Goal: Task Accomplishment & Management: Use online tool/utility

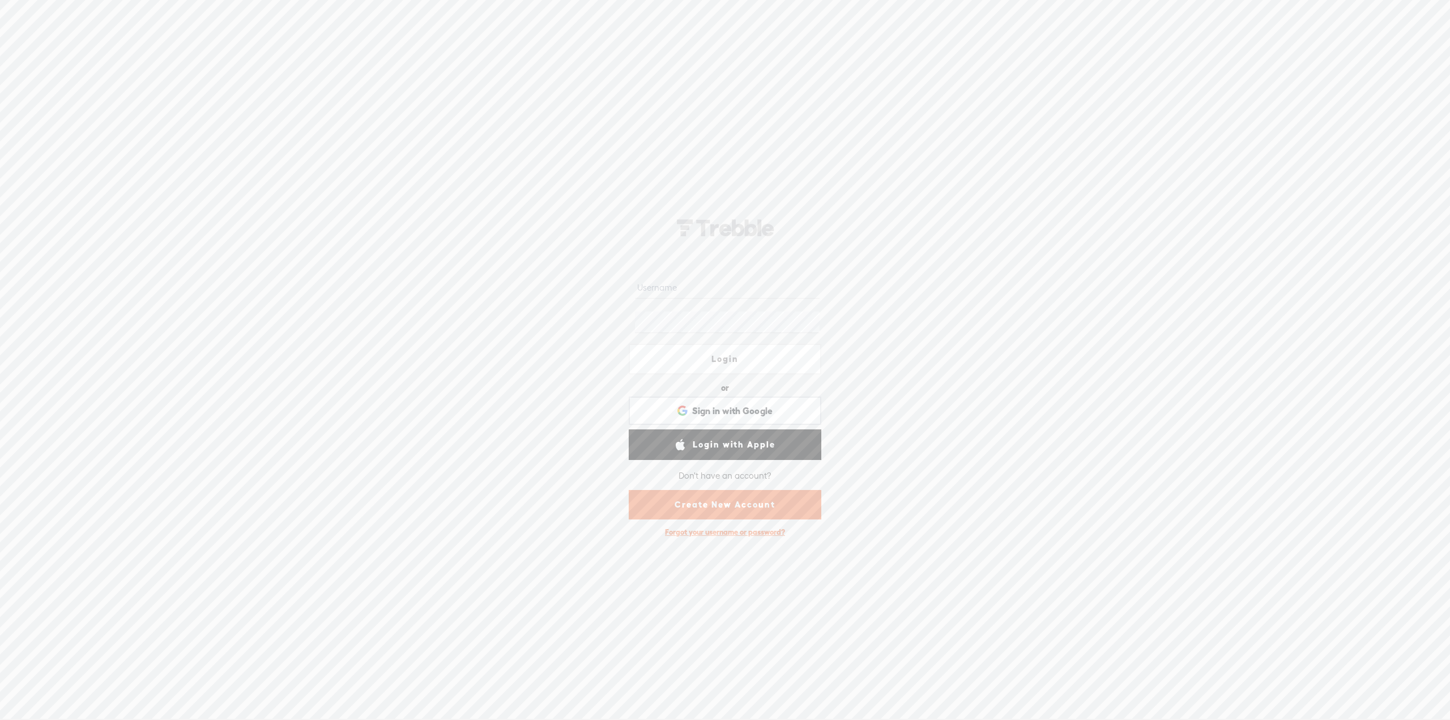
click at [731, 284] on input "text" at bounding box center [727, 287] width 184 height 22
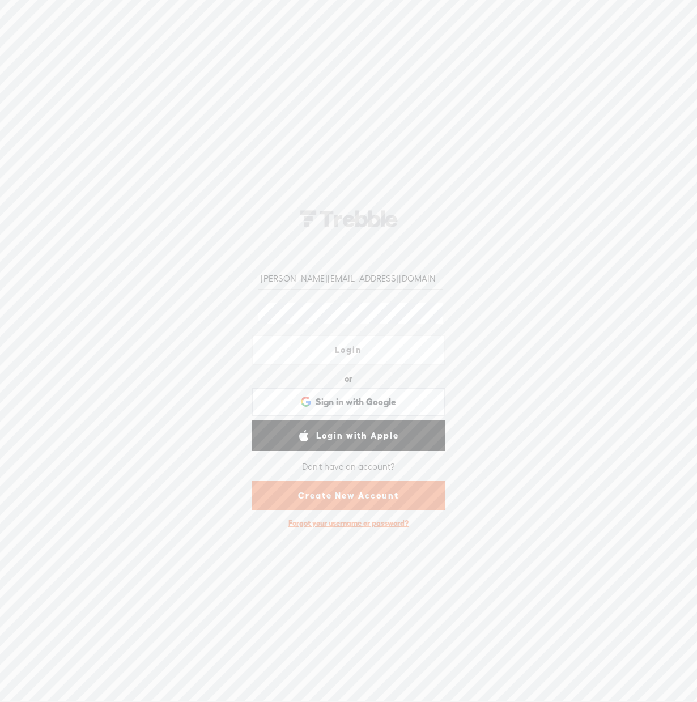
drag, startPoint x: 365, startPoint y: 274, endPoint x: 258, endPoint y: 281, distance: 107.3
click at [258, 281] on div "[PERSON_NAME][EMAIL_ADDRESS][DOMAIN_NAME]" at bounding box center [348, 278] width 193 height 35
paste input "undergo654a6we8"
type input "undergo654a6we8"
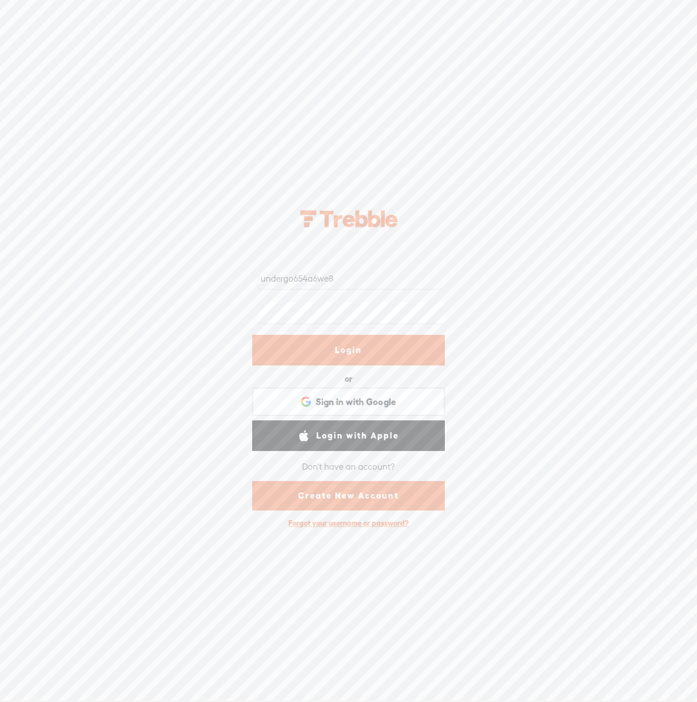
click at [338, 354] on link "Login" at bounding box center [348, 350] width 193 height 31
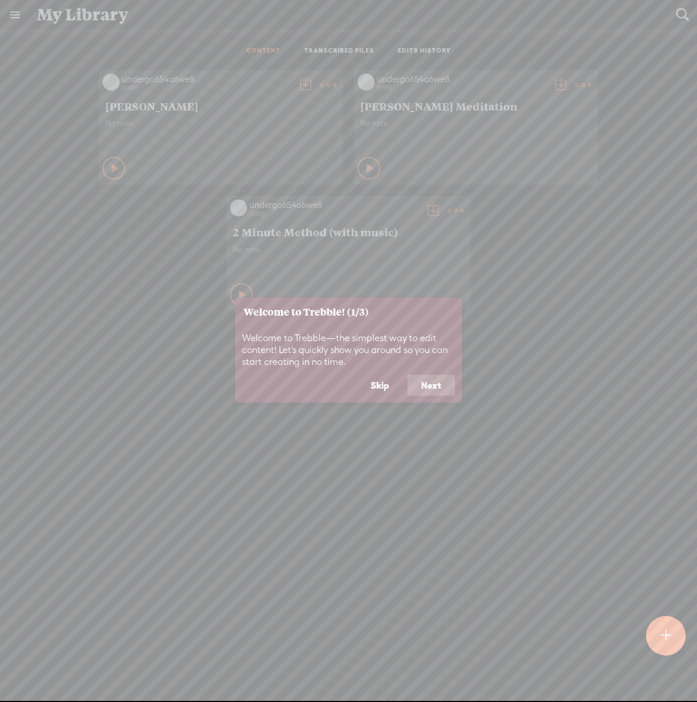
click at [373, 382] on button "Skip" at bounding box center [380, 385] width 46 height 22
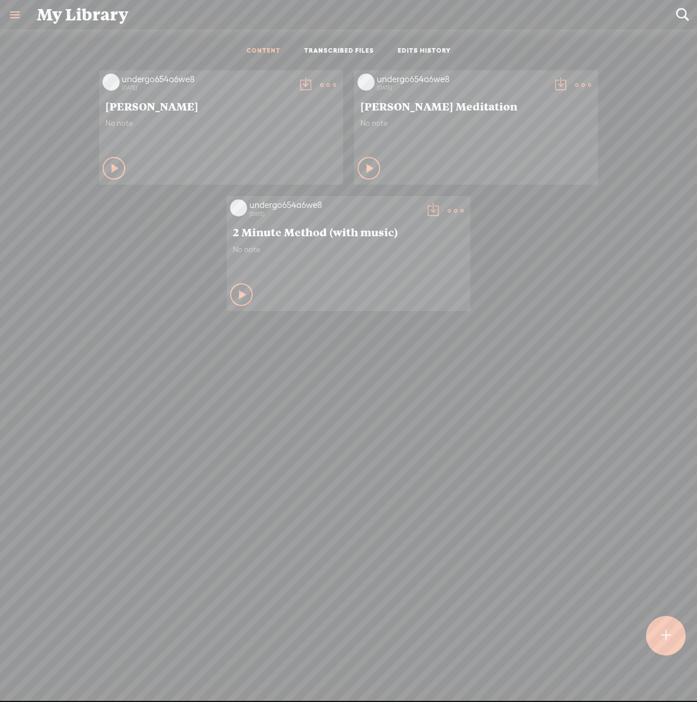
click at [663, 630] on t at bounding box center [665, 635] width 10 height 26
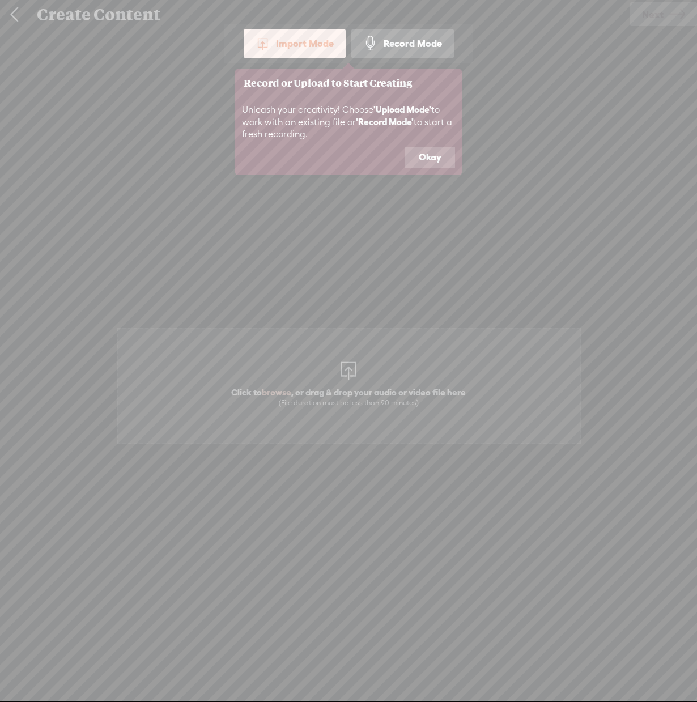
click at [438, 165] on button "Okay" at bounding box center [430, 158] width 50 height 22
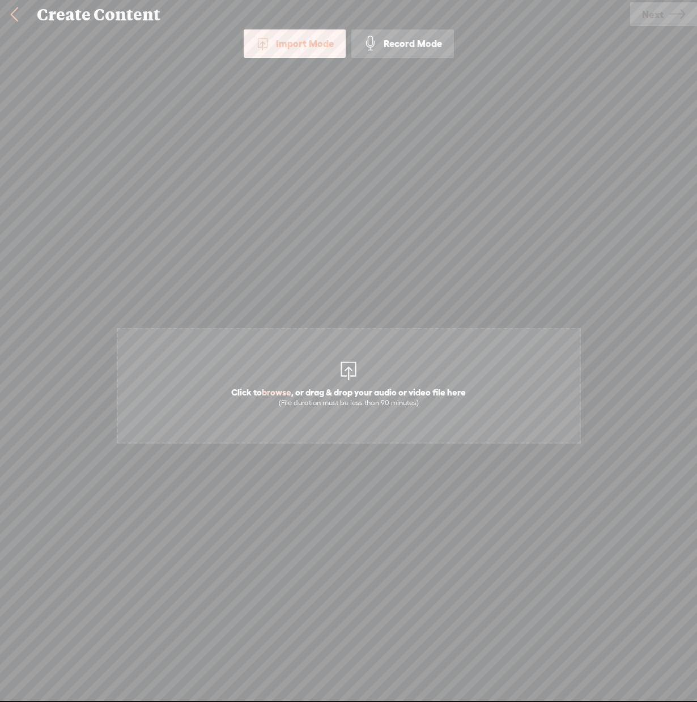
click at [348, 374] on div at bounding box center [348, 369] width 23 height 23
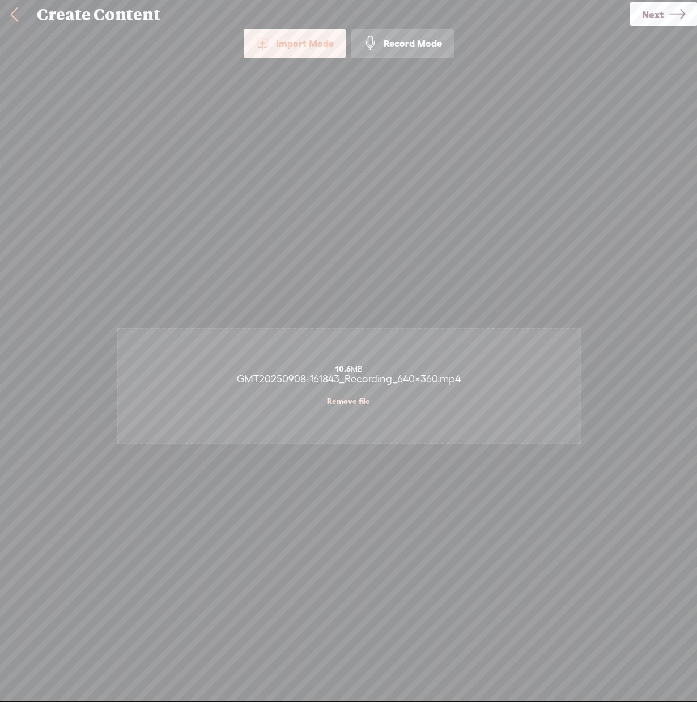
click at [318, 374] on span "GMT20250908-161843_Recording_640x360.mp4" at bounding box center [349, 379] width 224 height 12
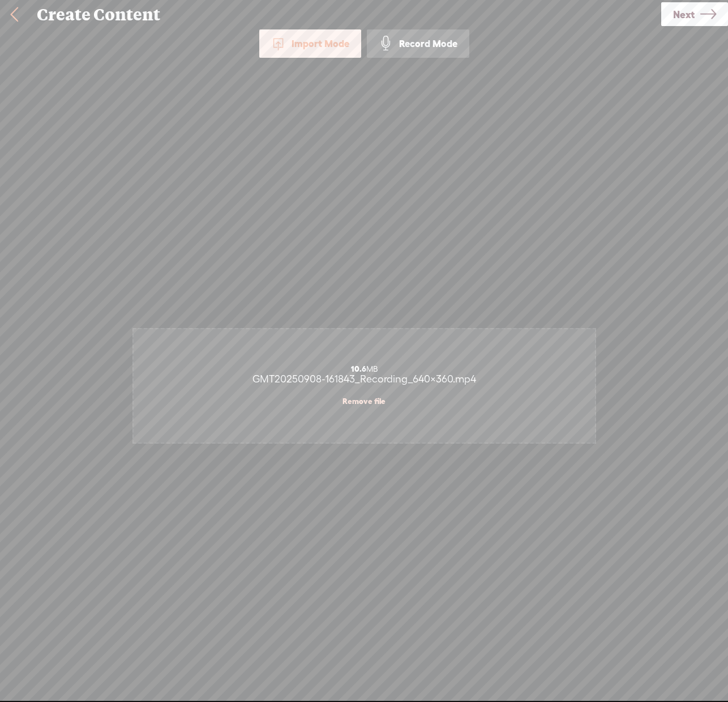
click at [407, 393] on div "10.6 MB GMT20250908-161843_Recording_640x360.mp4 Remove file" at bounding box center [365, 385] width 462 height 113
click at [298, 39] on div "Import Mode" at bounding box center [310, 43] width 102 height 28
click at [345, 376] on span "GMT20250908-161843_Recording_640x360.mp4" at bounding box center [365, 379] width 224 height 12
click at [677, 17] on span "Next" at bounding box center [684, 14] width 22 height 29
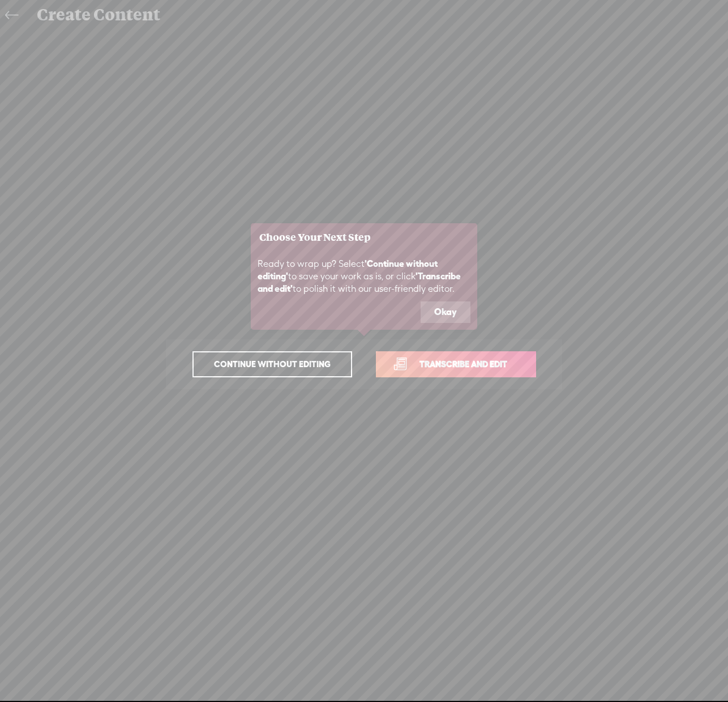
click at [449, 309] on button "Okay" at bounding box center [446, 312] width 50 height 22
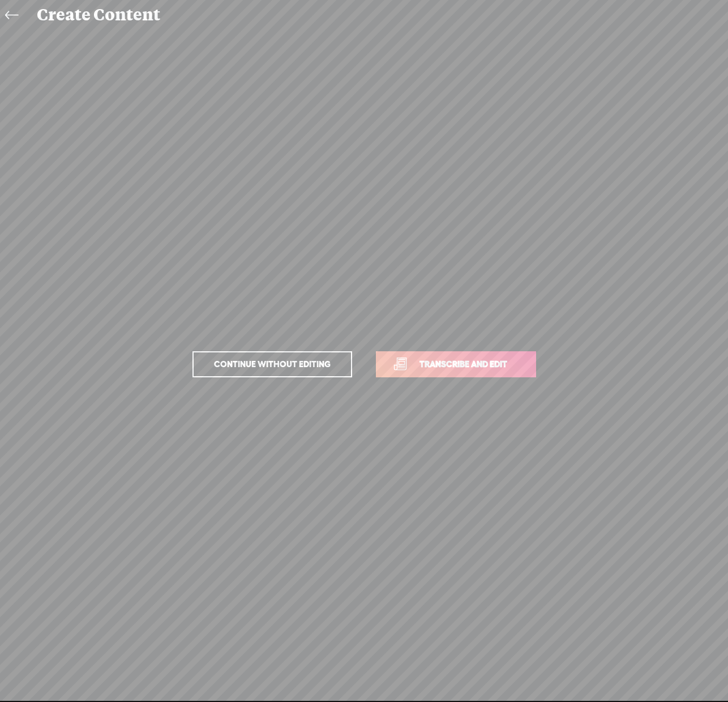
click at [424, 366] on span "Transcribe and edit" at bounding box center [464, 363] width 112 height 13
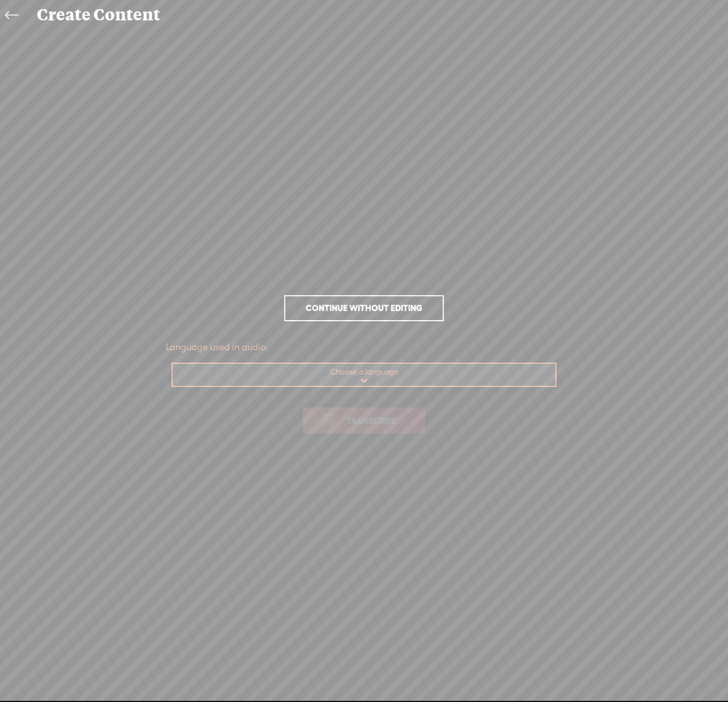
click at [347, 373] on select "Choose a language Afrikaans Albanian Amharic Arabic, Gulf Arabic, Modern Standa…" at bounding box center [365, 375] width 384 height 23
select select "en-US"
click at [173, 364] on select "Choose a language Afrikaans Albanian Amharic Arabic, Gulf Arabic, Modern Standa…" at bounding box center [365, 375] width 384 height 23
click at [362, 416] on span "Transcribe" at bounding box center [372, 420] width 74 height 13
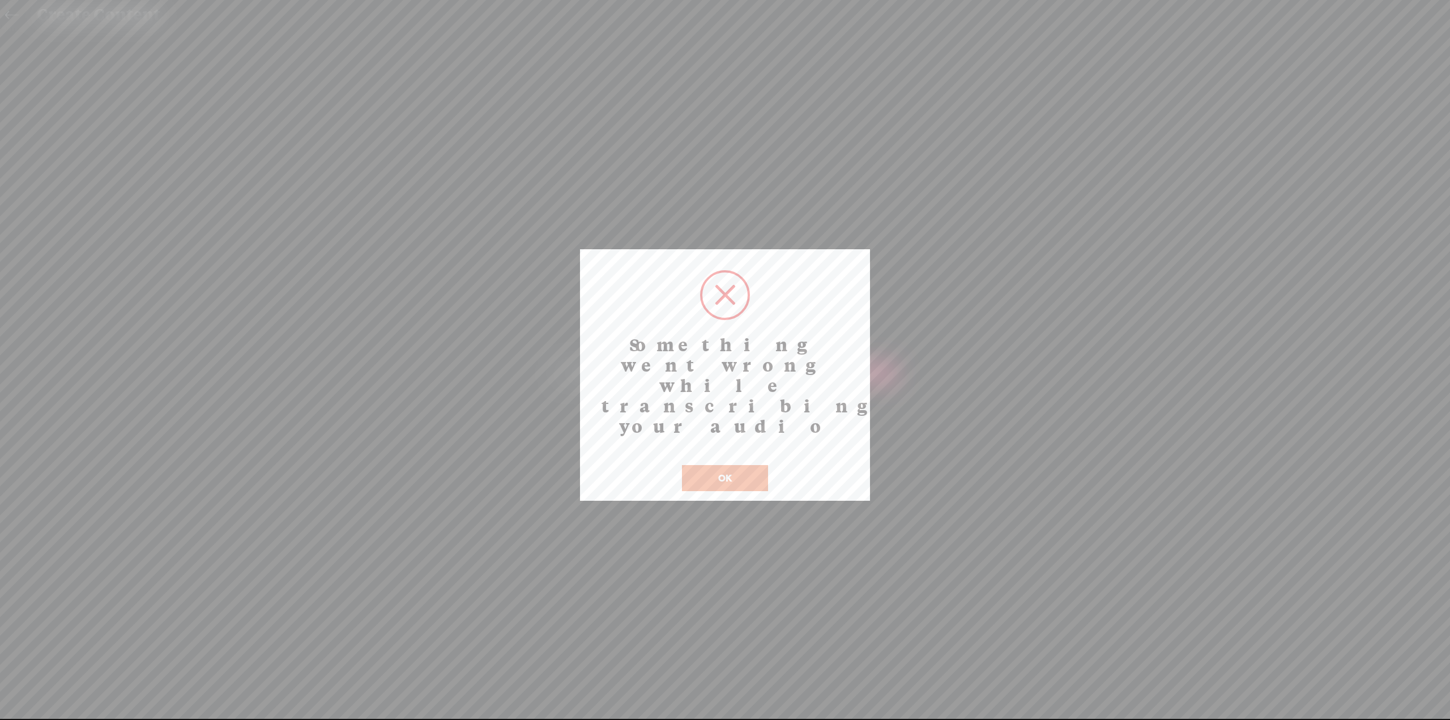
click at [756, 465] on button "OK" at bounding box center [725, 478] width 86 height 26
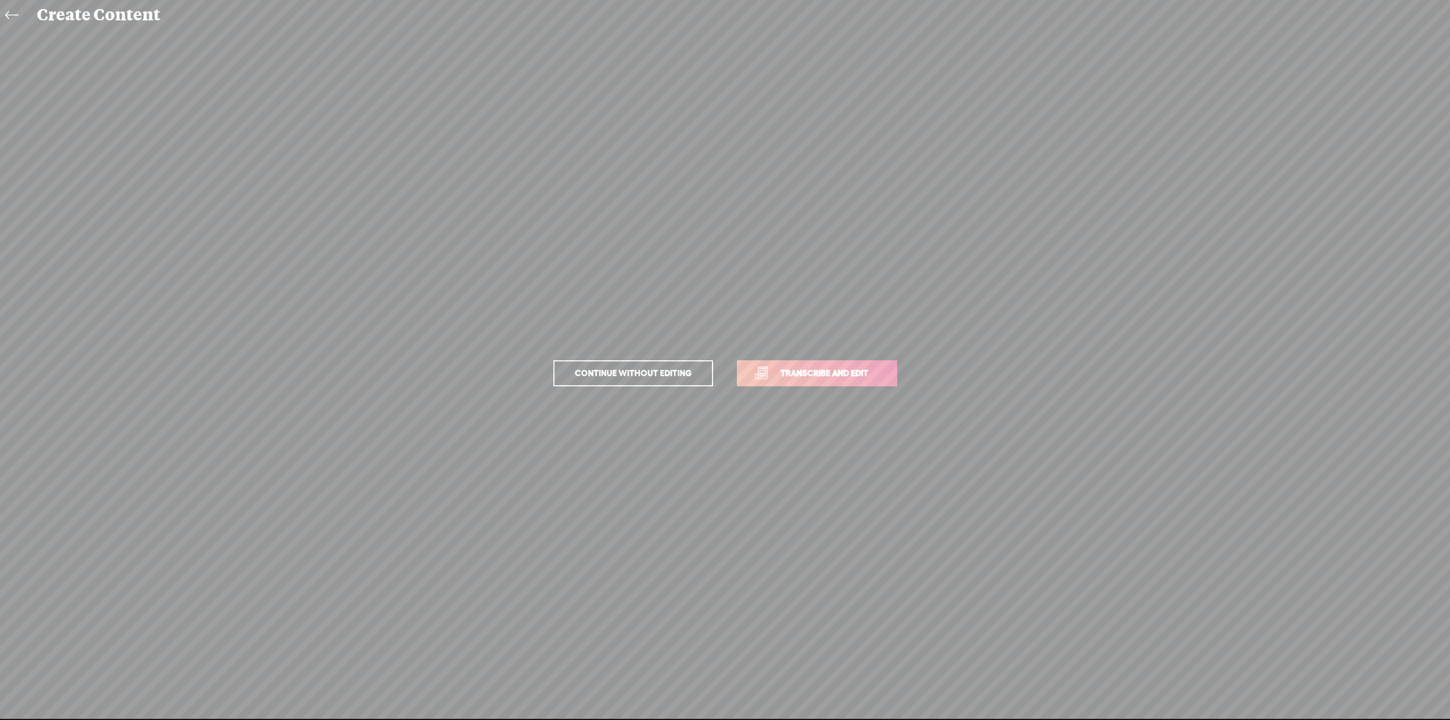
click at [16, 11] on icon at bounding box center [11, 15] width 13 height 25
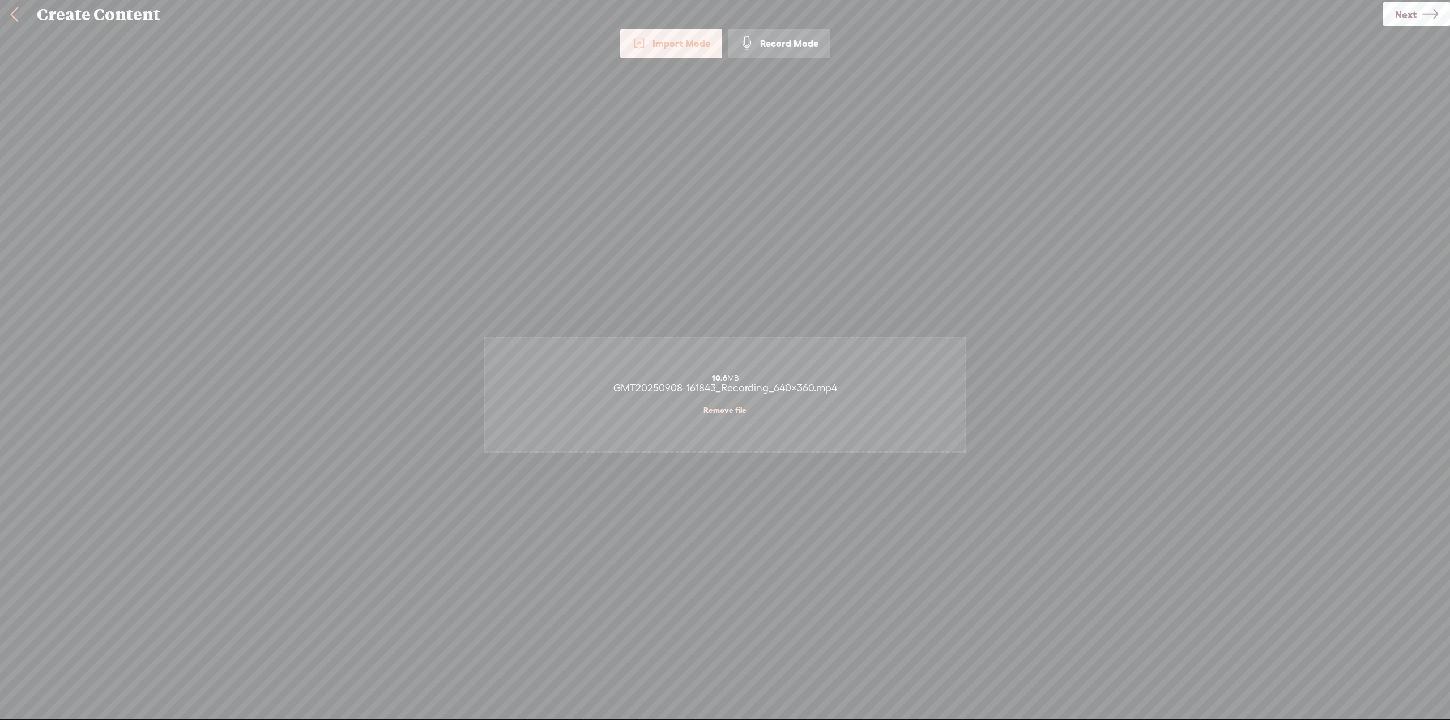
click at [733, 406] on link "Remove file" at bounding box center [724, 410] width 43 height 10
click at [659, 400] on span "browse" at bounding box center [652, 401] width 29 height 10
click at [1435, 15] on icon at bounding box center [1430, 14] width 16 height 29
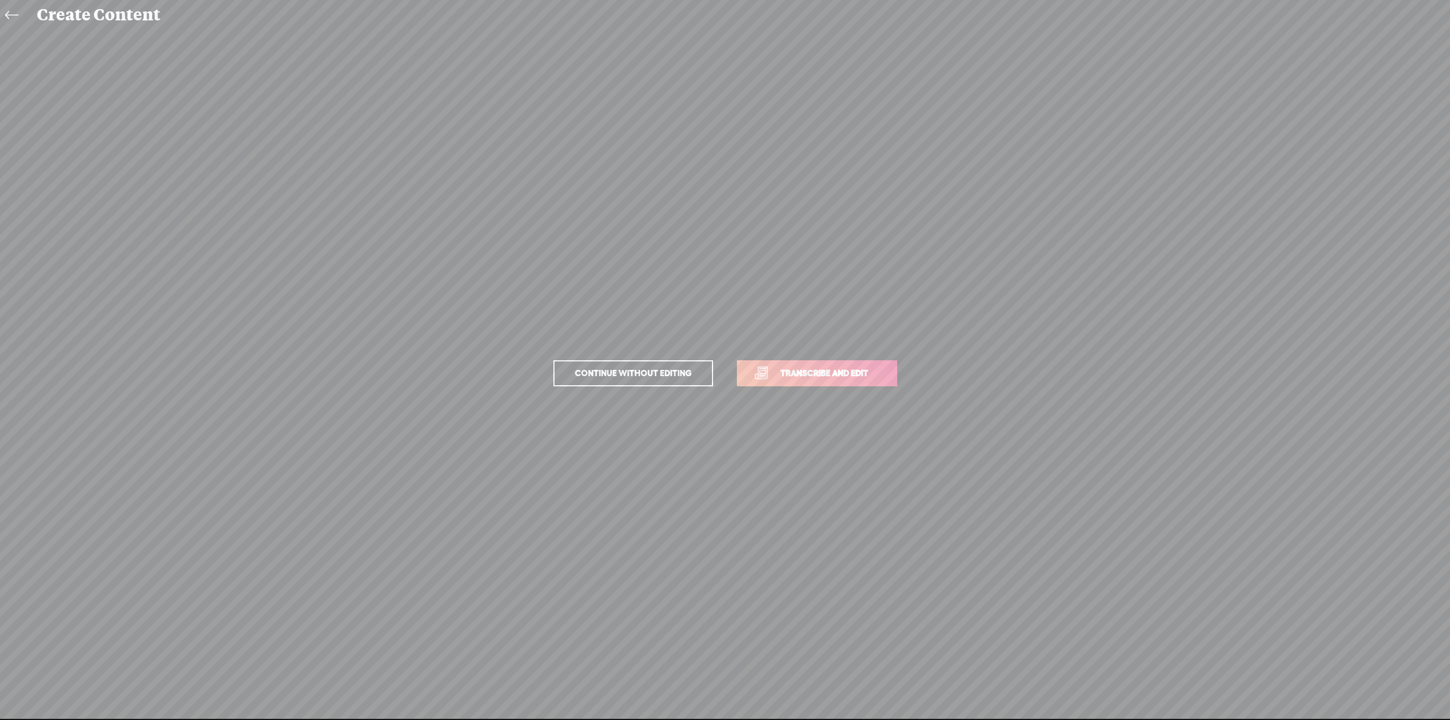
click at [817, 366] on span "Transcribe and edit" at bounding box center [825, 372] width 112 height 13
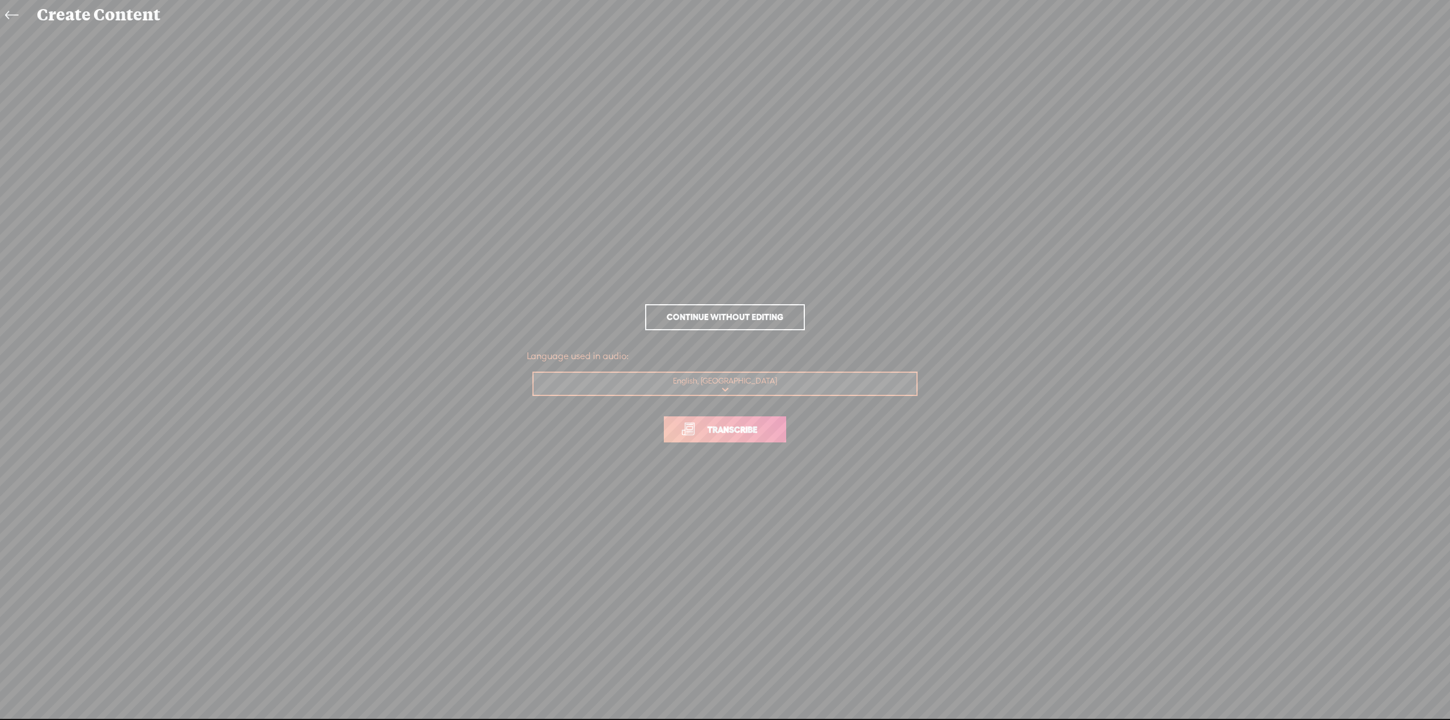
click at [732, 421] on link "Transcribe" at bounding box center [725, 429] width 122 height 26
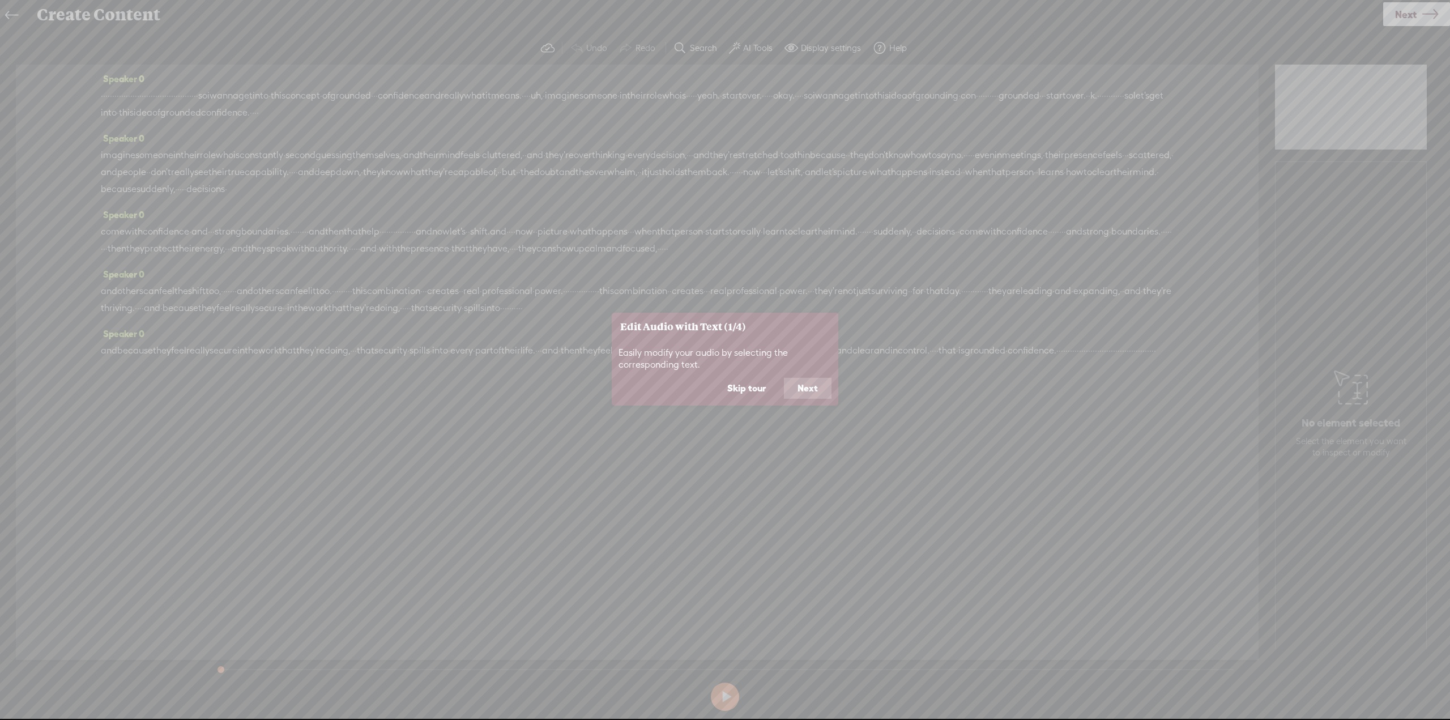
click at [760, 391] on button "Skip tour" at bounding box center [747, 389] width 66 height 22
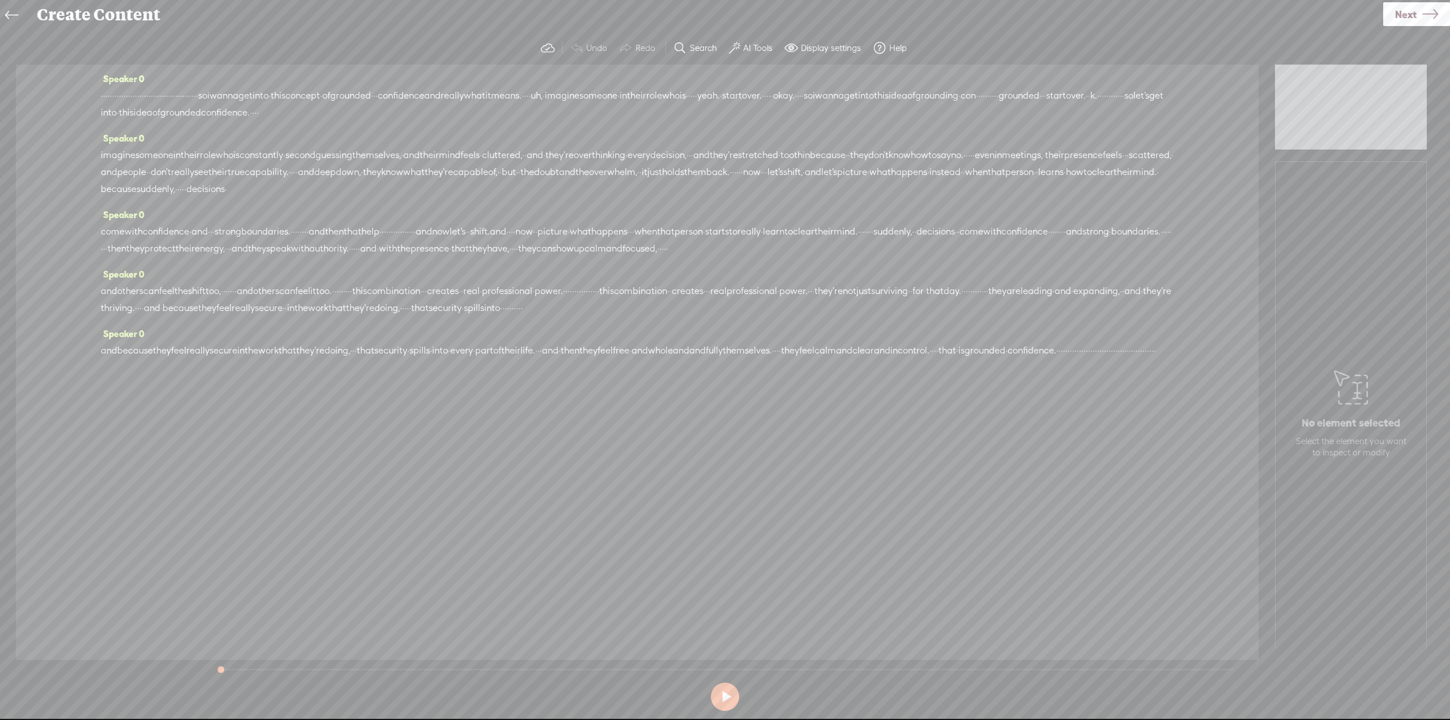
click at [806, 46] on label "Display settings" at bounding box center [831, 47] width 60 height 11
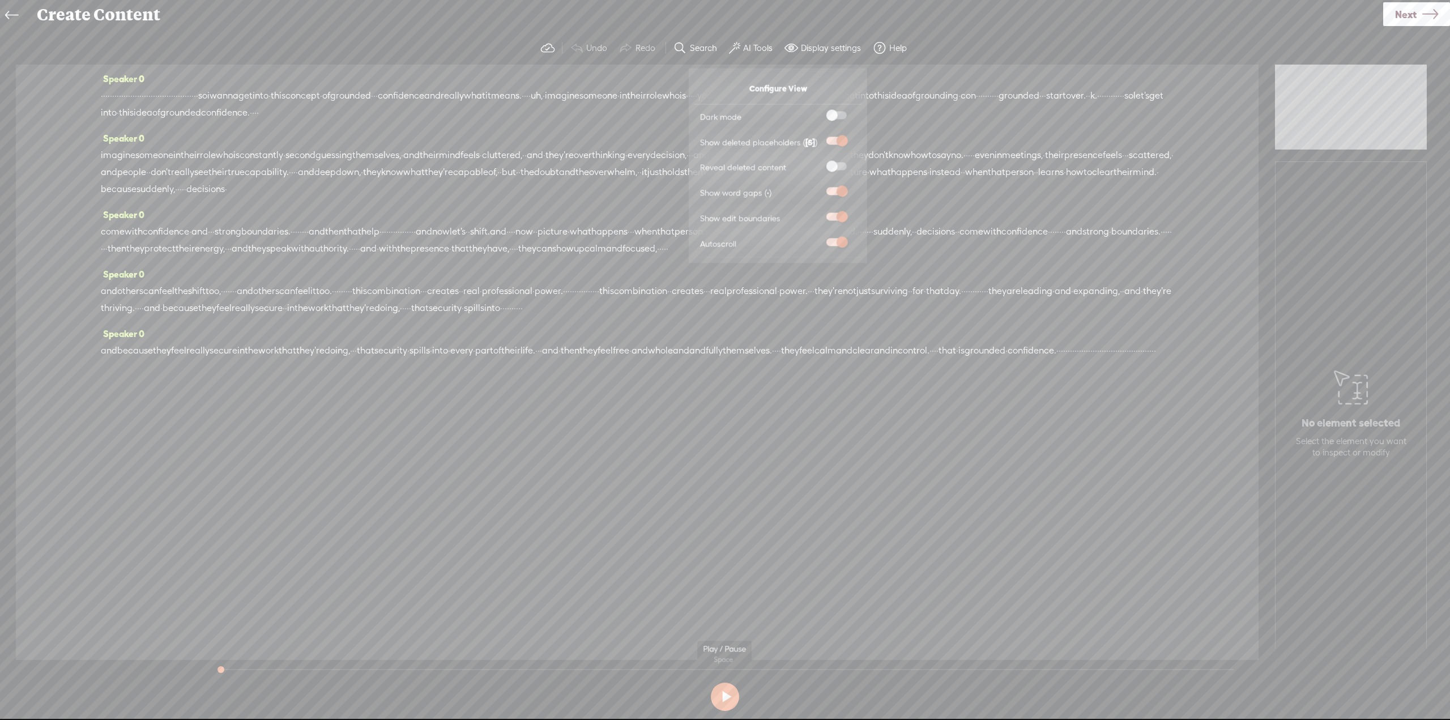
click at [727, 699] on button at bounding box center [725, 696] width 28 height 28
click at [727, 692] on button at bounding box center [725, 696] width 28 height 28
click at [734, 509] on div "Speaker 0 · · · · · · · · · · · · · · · · · · · · · · · · · · · · · · · · · · ·…" at bounding box center [637, 357] width 1243 height 585
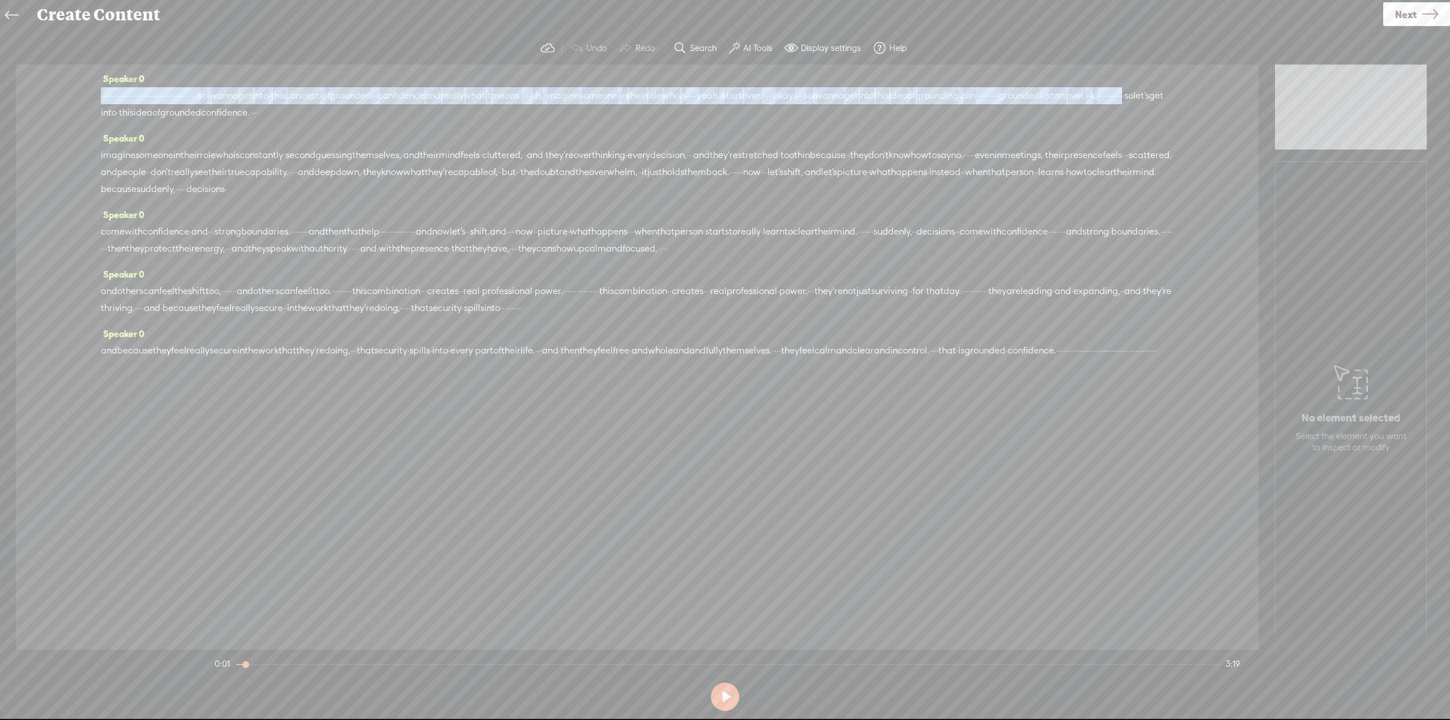
drag, startPoint x: 641, startPoint y: 112, endPoint x: 97, endPoint y: 89, distance: 544.2
click at [97, 89] on div "Speaker 0 · · · · · · · · · · · · · · · · · · · · · · · · · · · · · · · · · · ·…" at bounding box center [637, 357] width 1243 height 585
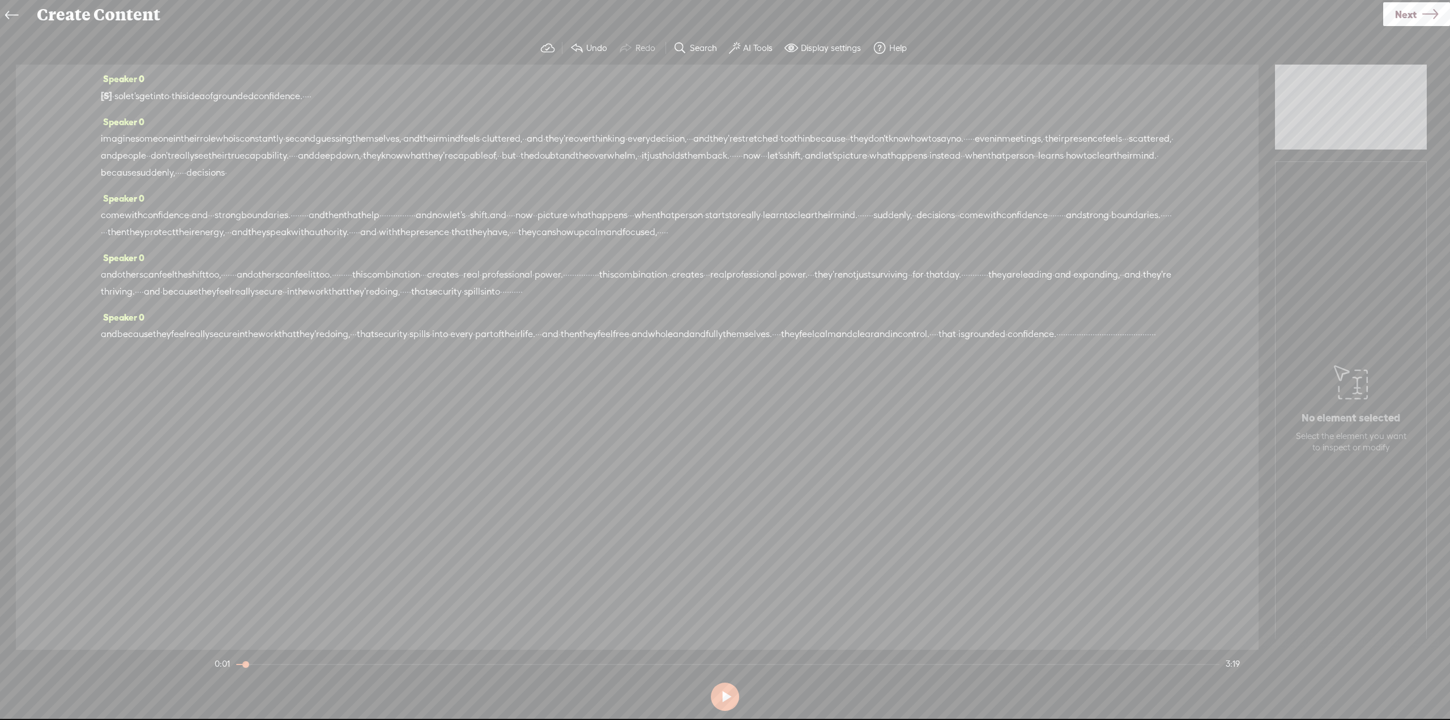
drag, startPoint x: 133, startPoint y: 175, endPoint x: 564, endPoint y: 220, distance: 433.9
click at [564, 220] on div "Speaker 0 [S] · · · · · · · · · · · · · · · · · · · · · · · · · · · · · · · · ·…" at bounding box center [637, 357] width 1243 height 585
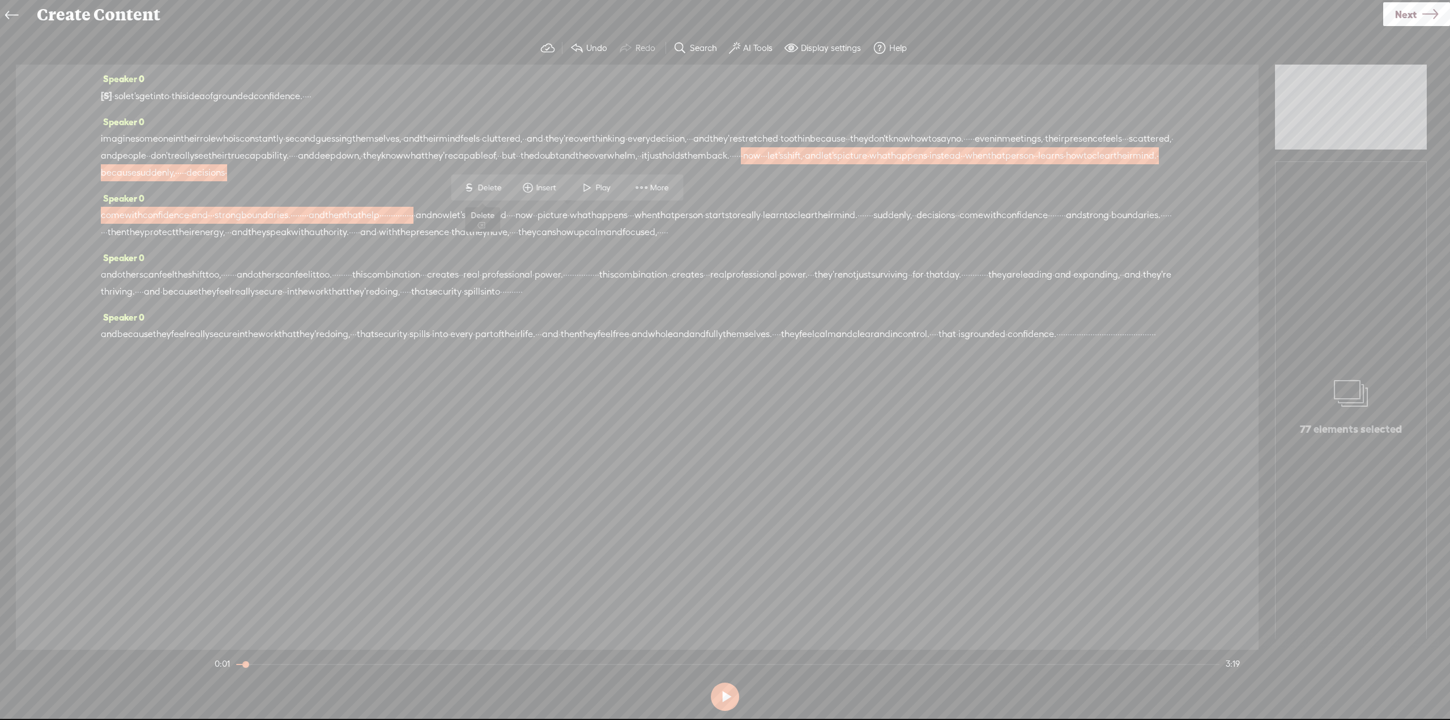
click at [481, 190] on span "Delete" at bounding box center [490, 187] width 27 height 11
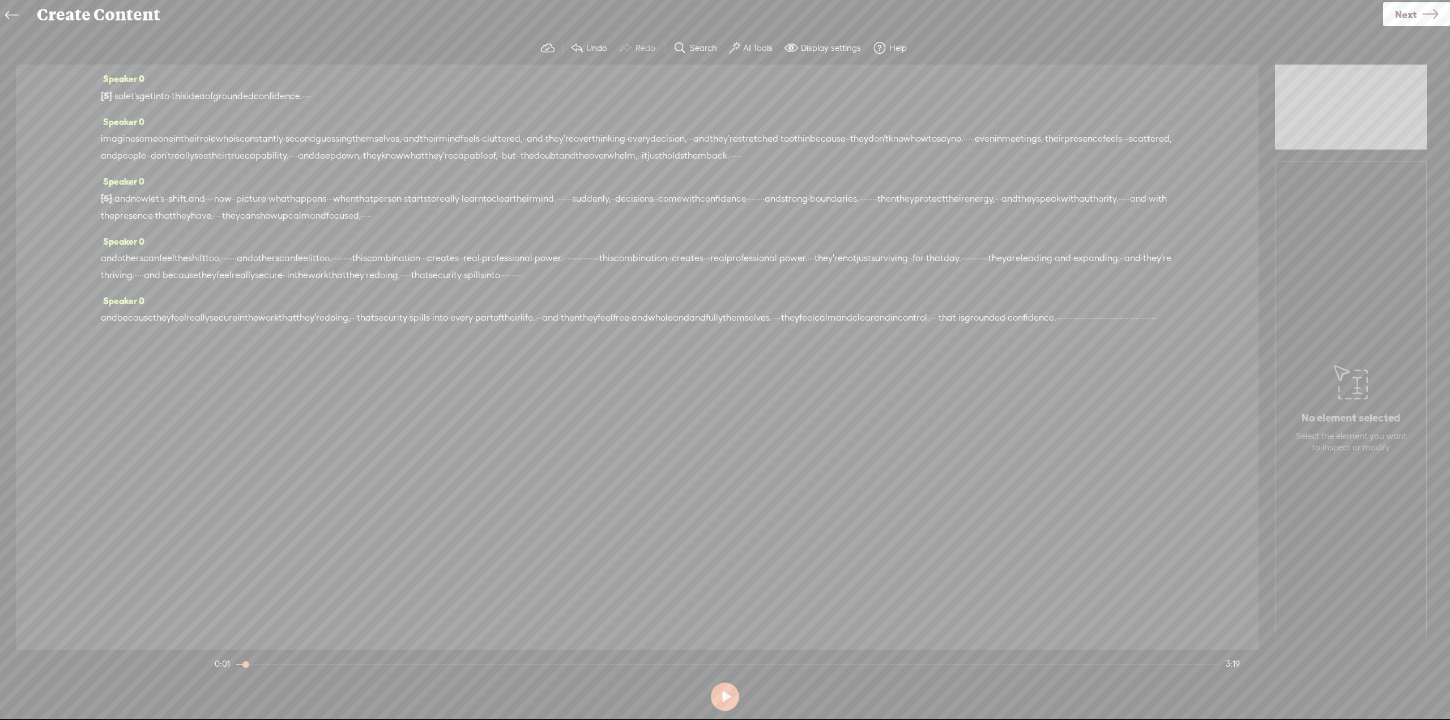
drag, startPoint x: 840, startPoint y: 229, endPoint x: 288, endPoint y: 276, distance: 554.2
click at [288, 276] on div "Speaker 0 [S] · · · · · · · · · · · · · · · · · · · · · · · · · · · · · · · · ·…" at bounding box center [637, 357] width 1243 height 585
click at [365, 224] on span "·" at bounding box center [364, 215] width 2 height 17
drag, startPoint x: 822, startPoint y: 233, endPoint x: 288, endPoint y: 269, distance: 535.8
click at [288, 269] on div "Speaker 0 [S] · · · · · · · · · · · · · · · · · · · · · · · · · · · · · · · · ·…" at bounding box center [637, 357] width 1243 height 585
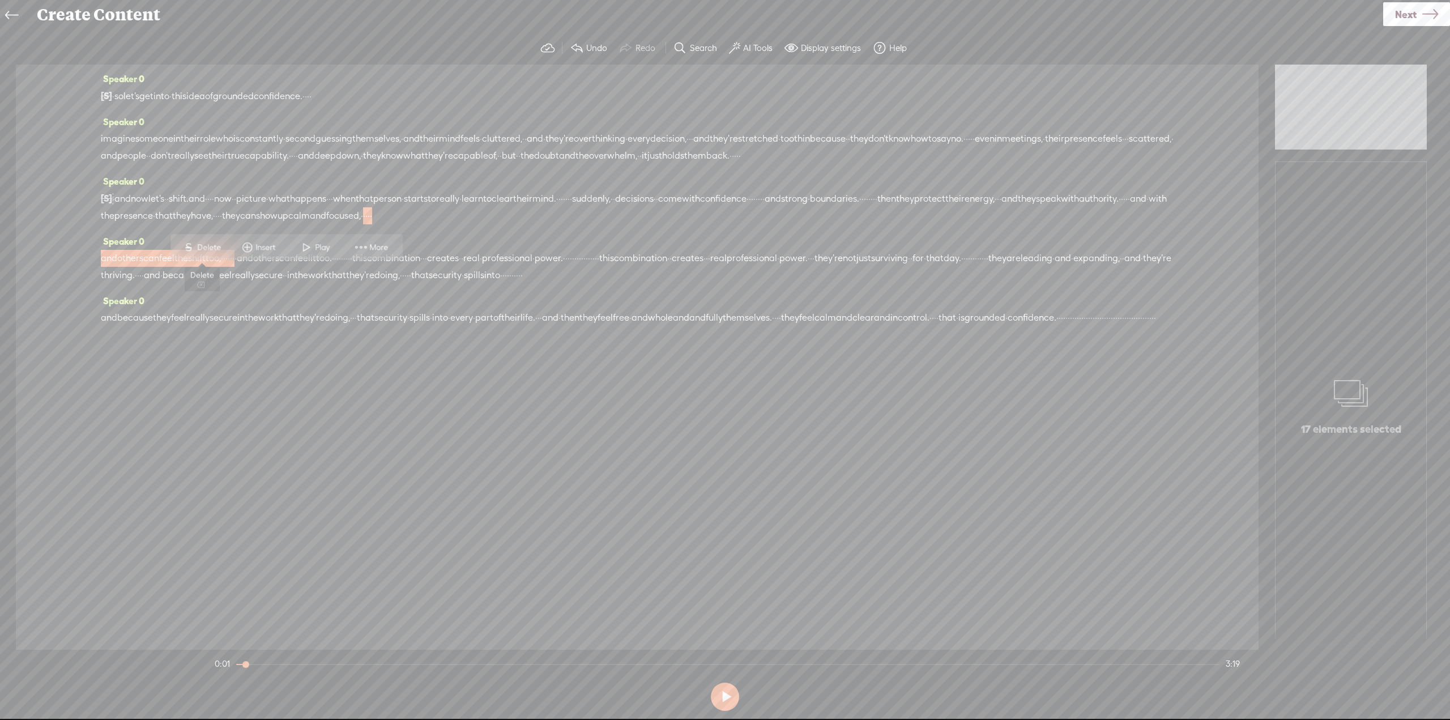
click at [198, 247] on span "Delete" at bounding box center [210, 247] width 27 height 11
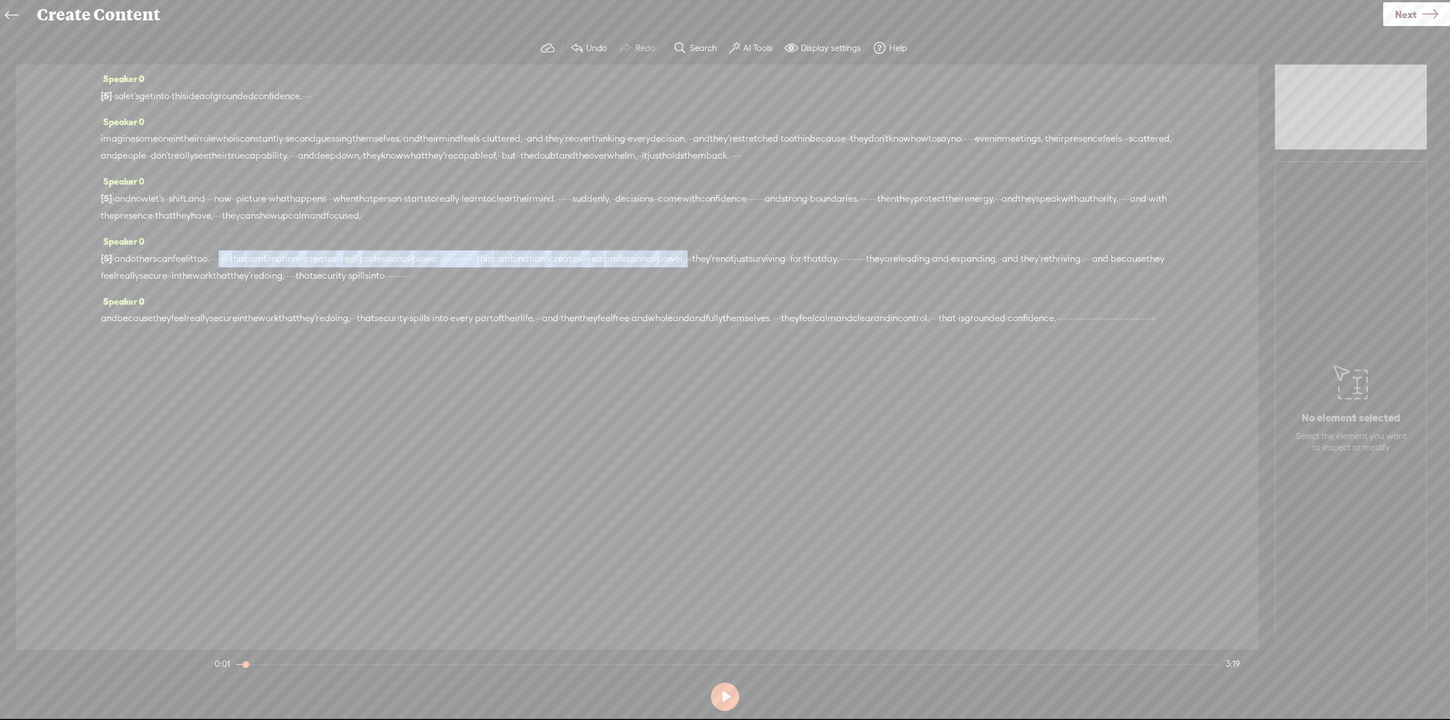
drag, startPoint x: 268, startPoint y: 275, endPoint x: 925, endPoint y: 270, distance: 657.0
click at [925, 270] on div "[S] · · · · and others can feel the shift too, · · · · · · · and others can fee…" at bounding box center [637, 267] width 1073 height 35
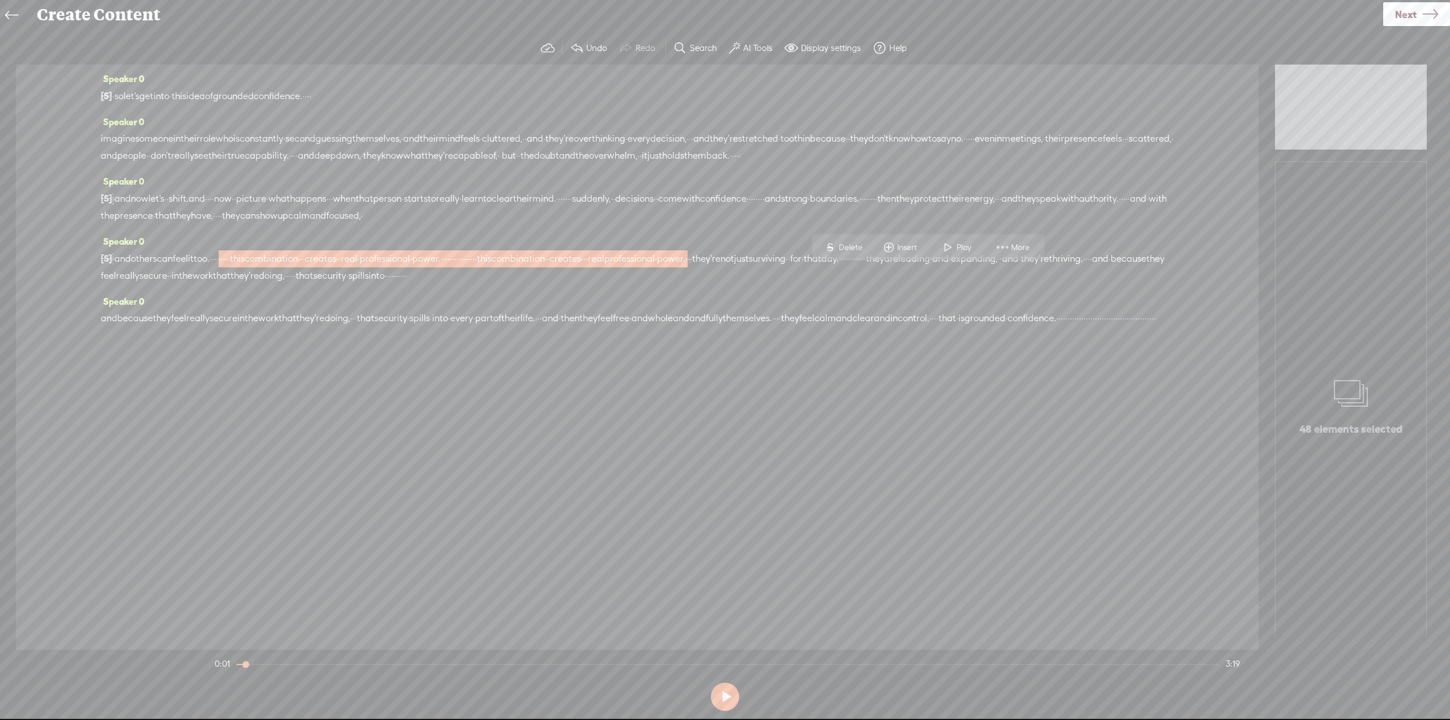
click at [857, 252] on span "Delete" at bounding box center [852, 247] width 27 height 11
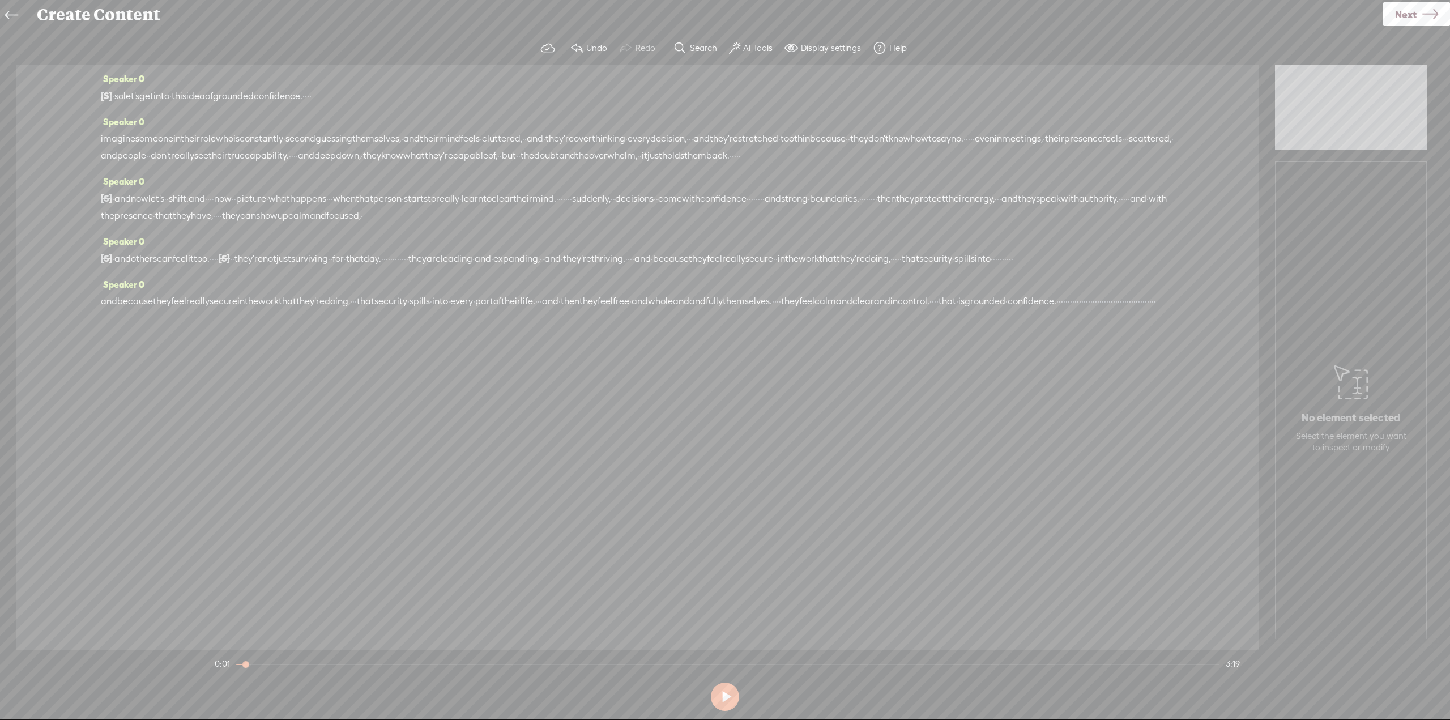
drag, startPoint x: 156, startPoint y: 293, endPoint x: 351, endPoint y: 293, distance: 194.8
click at [351, 267] on div "[S] · · · · and others can feel the shift too, · · · · · · · and others can fee…" at bounding box center [637, 259] width 1073 height 18
click at [24, 310] on span "S" at bounding box center [20, 307] width 17 height 20
drag, startPoint x: 276, startPoint y: 353, endPoint x: 550, endPoint y: 348, distance: 274.2
click at [528, 310] on div "[S] · · · that security · spills into · · · · · · · · · · · and because they fe…" at bounding box center [637, 302] width 1073 height 18
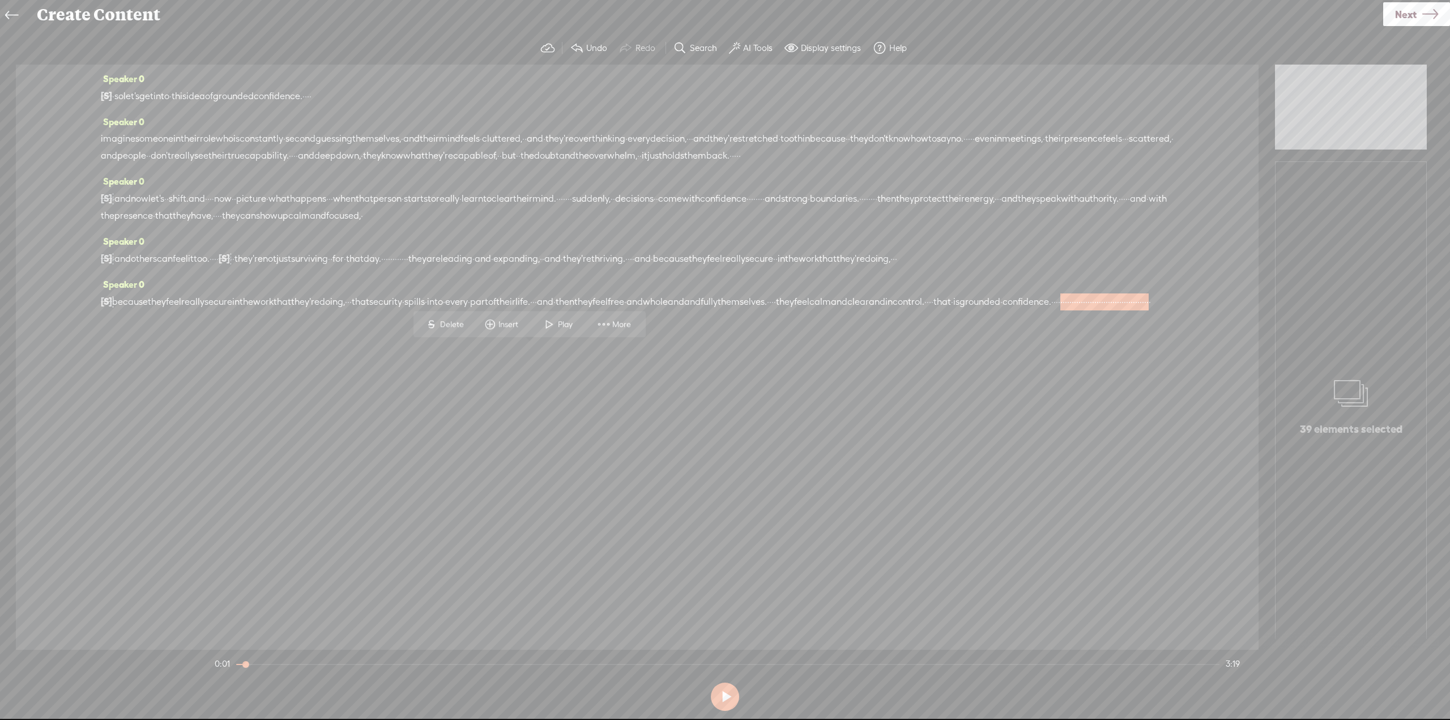
drag, startPoint x: 560, startPoint y: 348, endPoint x: 426, endPoint y: 355, distance: 133.3
click at [426, 310] on div "[S] · · · that security · spills into · · · · · · · · · · · and because they fe…" at bounding box center [637, 302] width 1073 height 18
click at [1144, 310] on span "·" at bounding box center [1145, 301] width 2 height 17
drag, startPoint x: 548, startPoint y: 355, endPoint x: 330, endPoint y: 355, distance: 218.6
click at [330, 310] on div "[S] · · · that security · spills into · · · · · · · · · · · and because they fe…" at bounding box center [637, 302] width 1073 height 18
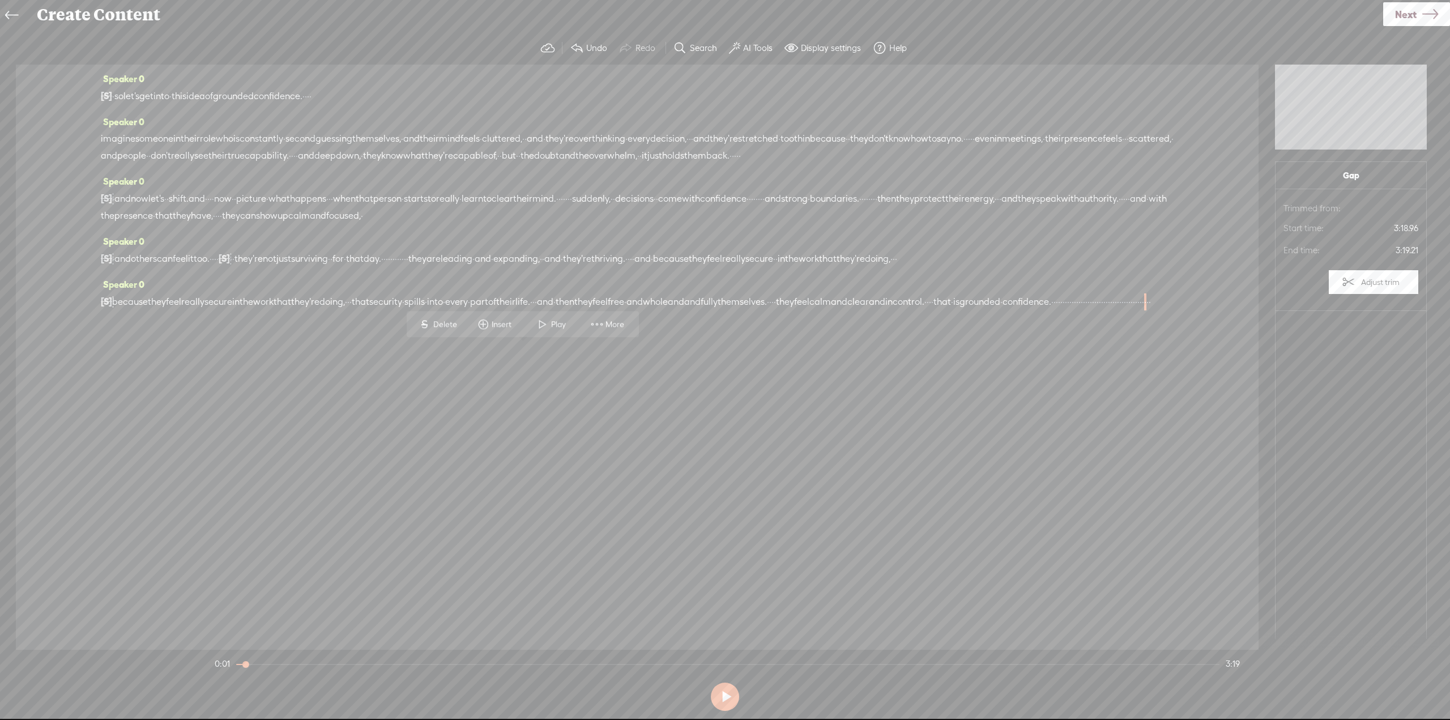
click at [1130, 310] on span "·" at bounding box center [1131, 301] width 2 height 17
drag, startPoint x: 535, startPoint y: 350, endPoint x: 271, endPoint y: 360, distance: 264.7
click at [271, 310] on div "[S] · · · that security · spills into · · · · · · · · · · · and because they fe…" at bounding box center [637, 302] width 1073 height 18
click at [1058, 310] on span "·" at bounding box center [1059, 301] width 2 height 17
drag, startPoint x: 546, startPoint y: 351, endPoint x: 350, endPoint y: 365, distance: 196.5
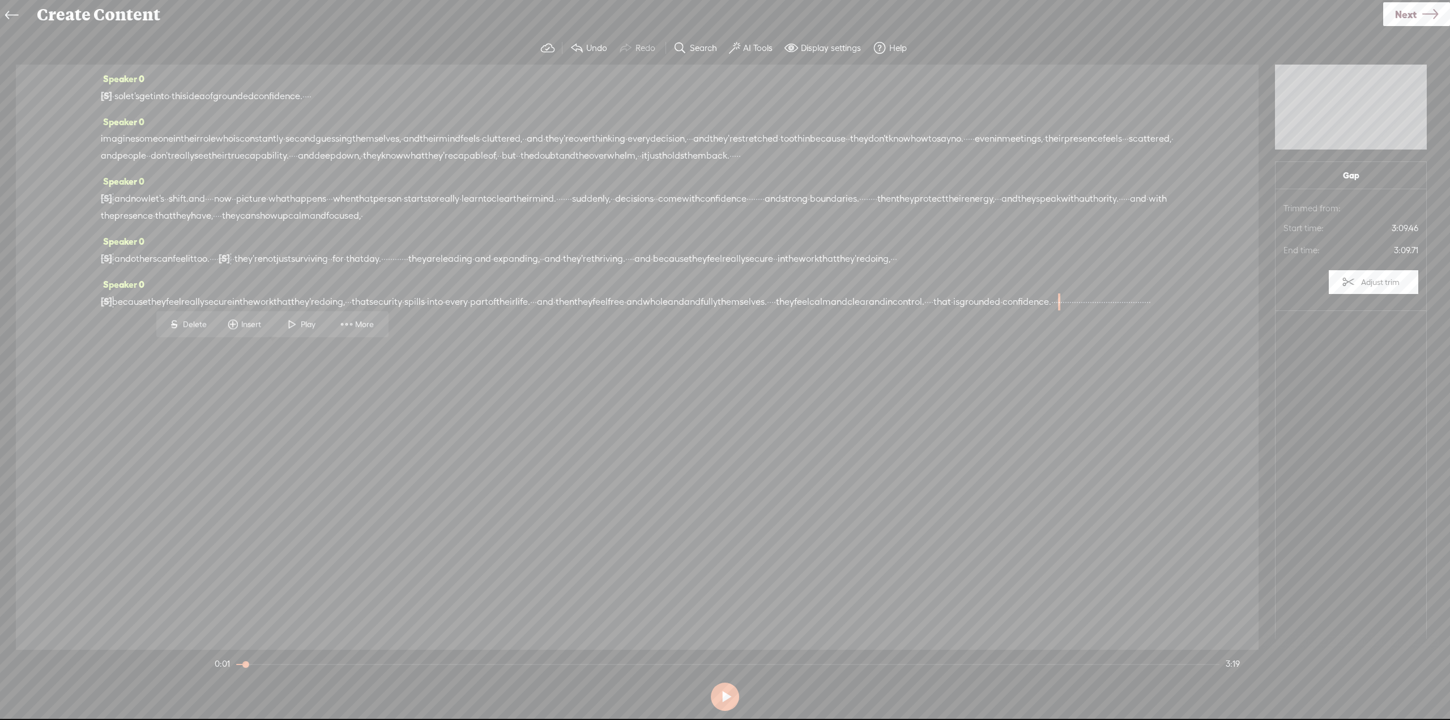
click at [350, 319] on div "Speaker 0 [S] · · · that security · spills into · · · · · · · · · · · and becau…" at bounding box center [637, 297] width 1073 height 43
click at [454, 310] on div "[S] · · · that security · spills into · · · · · · · · · · · and because they fe…" at bounding box center [637, 302] width 1073 height 18
drag, startPoint x: 545, startPoint y: 350, endPoint x: 436, endPoint y: 356, distance: 110.0
click at [436, 310] on div "[S] · · · that security · spills into · · · · · · · · · · · and because they fe…" at bounding box center [637, 302] width 1073 height 18
click at [1119, 310] on span "·" at bounding box center [1120, 301] width 2 height 17
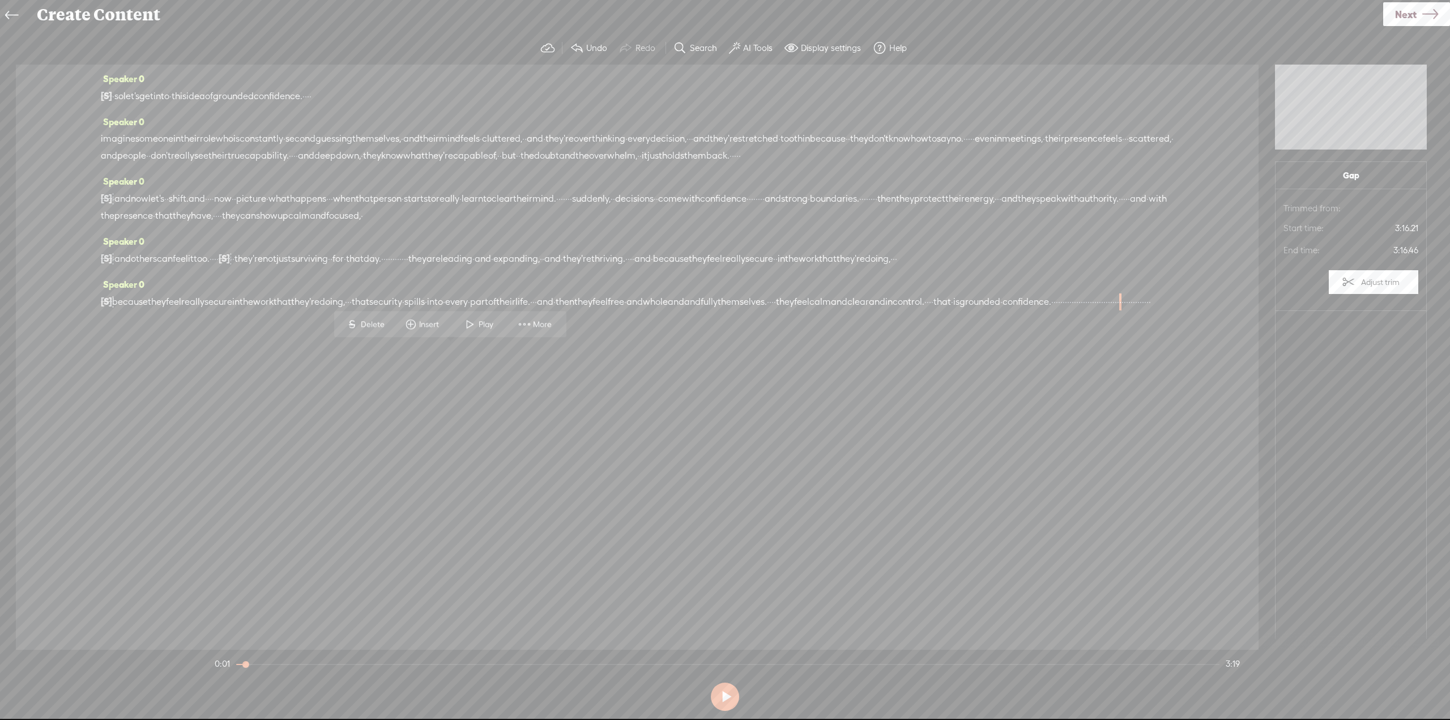
drag, startPoint x: 541, startPoint y: 351, endPoint x: 490, endPoint y: 356, distance: 51.7
click at [490, 310] on div "[S] · · · that security · spills into · · · · · · · · · · · and because they fe…" at bounding box center [637, 302] width 1073 height 18
drag, startPoint x: 297, startPoint y: 354, endPoint x: 536, endPoint y: 354, distance: 239.0
click at [536, 310] on div "[S] · · · that security · spills into · · · · · · · · · · · and because they fe…" at bounding box center [637, 302] width 1073 height 18
click at [443, 322] on span "S" at bounding box center [437, 324] width 17 height 20
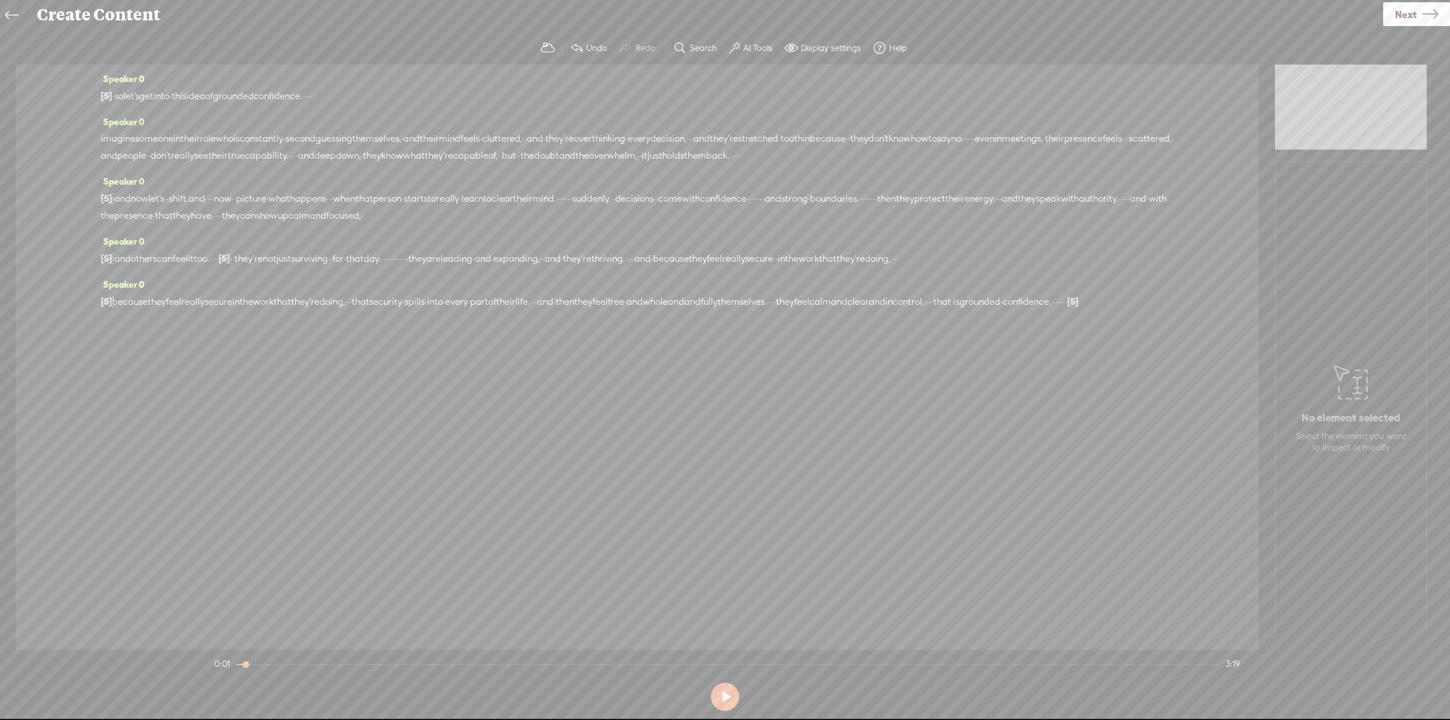
click at [468, 378] on div "Speaker 0 [S] · · · · · · · · · · · · · · · · · · · · · · · · · · · · · · · · ·…" at bounding box center [637, 357] width 1243 height 585
drag, startPoint x: 247, startPoint y: 663, endPoint x: 237, endPoint y: 663, distance: 10.8
click at [237, 663] on div at bounding box center [237, 665] width 26 height 26
click at [721, 702] on button at bounding box center [725, 696] width 28 height 28
click at [727, 701] on button at bounding box center [725, 696] width 28 height 28
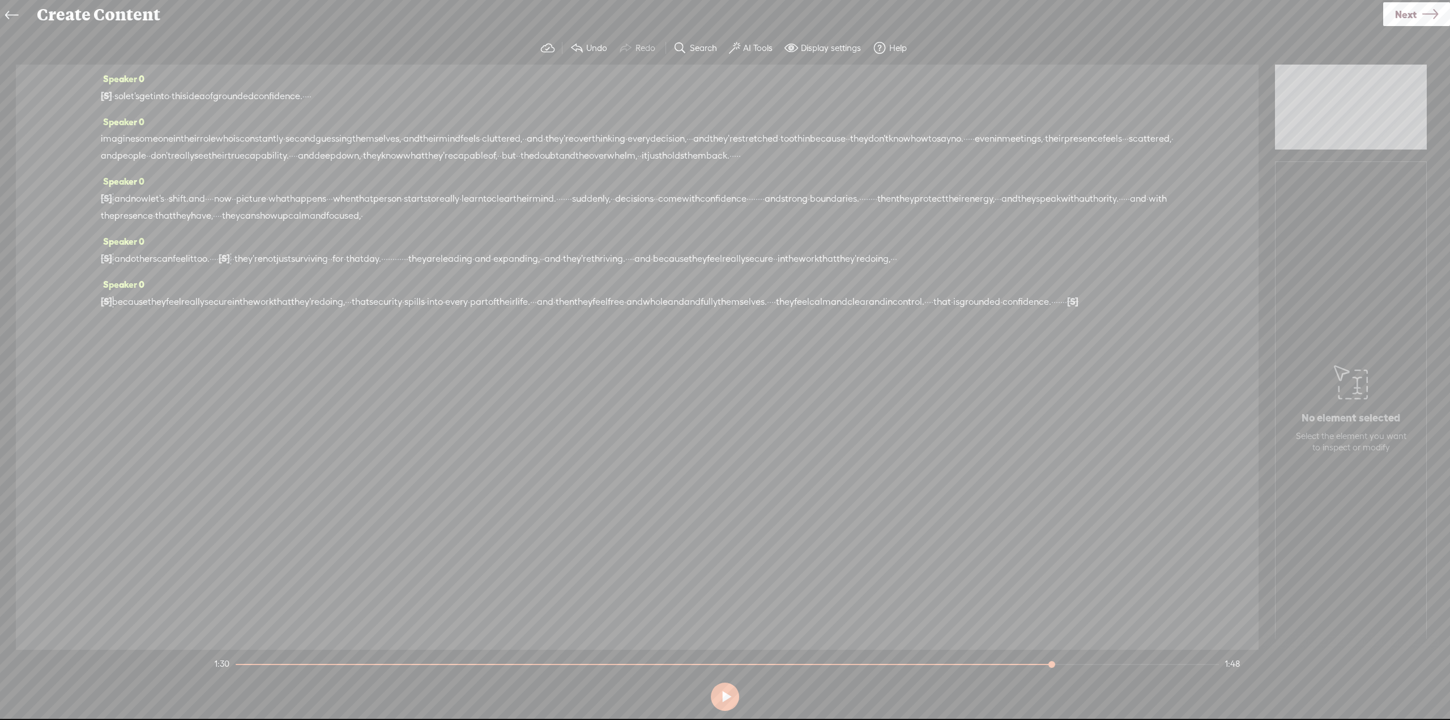
drag, startPoint x: 856, startPoint y: 278, endPoint x: 429, endPoint y: 299, distance: 427.6
click at [429, 267] on div "[S] · · · · and others can feel the shift too, · · · · · · · and others can fee…" at bounding box center [637, 259] width 1073 height 18
drag, startPoint x: 506, startPoint y: 276, endPoint x: 552, endPoint y: 269, distance: 45.8
click at [552, 267] on div "[S] · · · · and others can feel the shift too, · · · · · · · and others can fee…" at bounding box center [637, 259] width 1073 height 18
click at [487, 249] on span "Delete" at bounding box center [477, 247] width 27 height 11
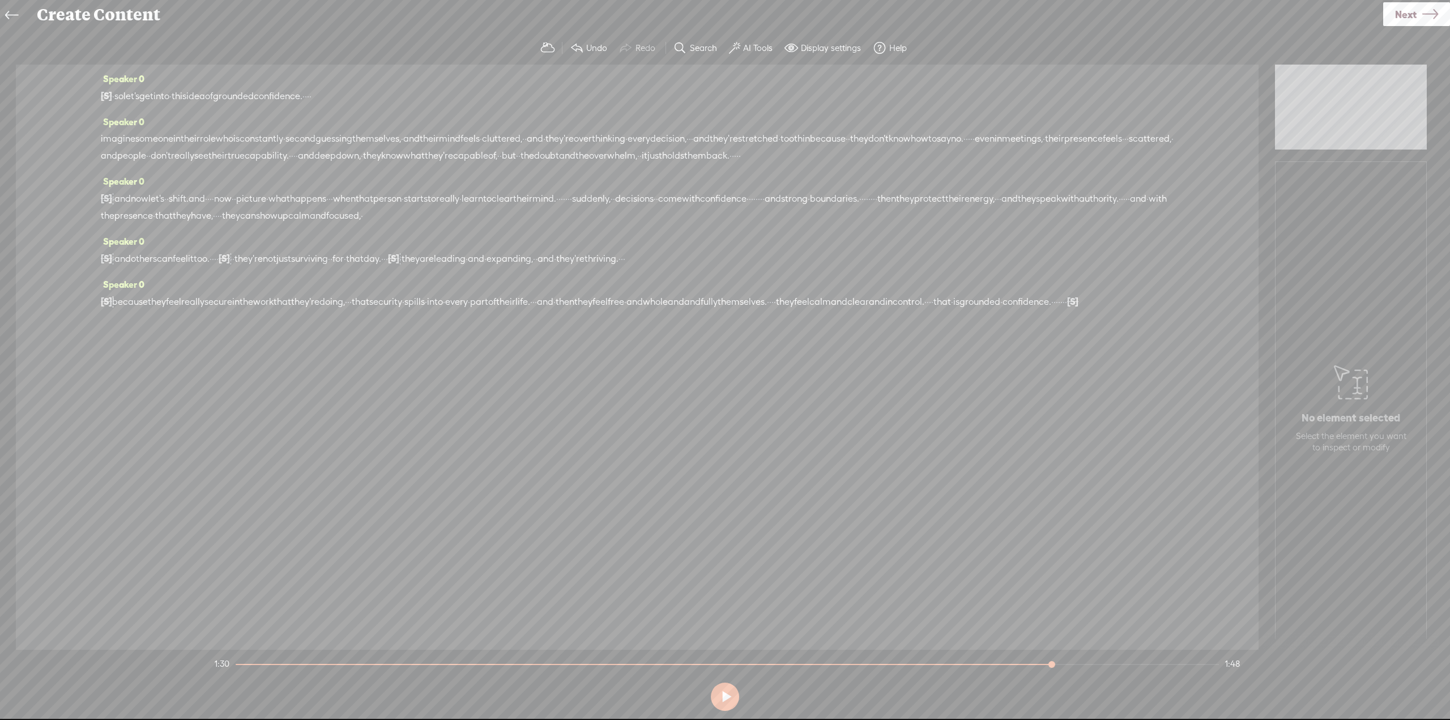
click at [420, 267] on span "they" at bounding box center [411, 258] width 18 height 17
click at [729, 690] on button at bounding box center [725, 696] width 28 height 28
click at [420, 267] on span "they" at bounding box center [411, 258] width 18 height 17
click at [560, 247] on span at bounding box center [557, 247] width 17 height 20
drag, startPoint x: 274, startPoint y: 339, endPoint x: 306, endPoint y: 335, distance: 32.0
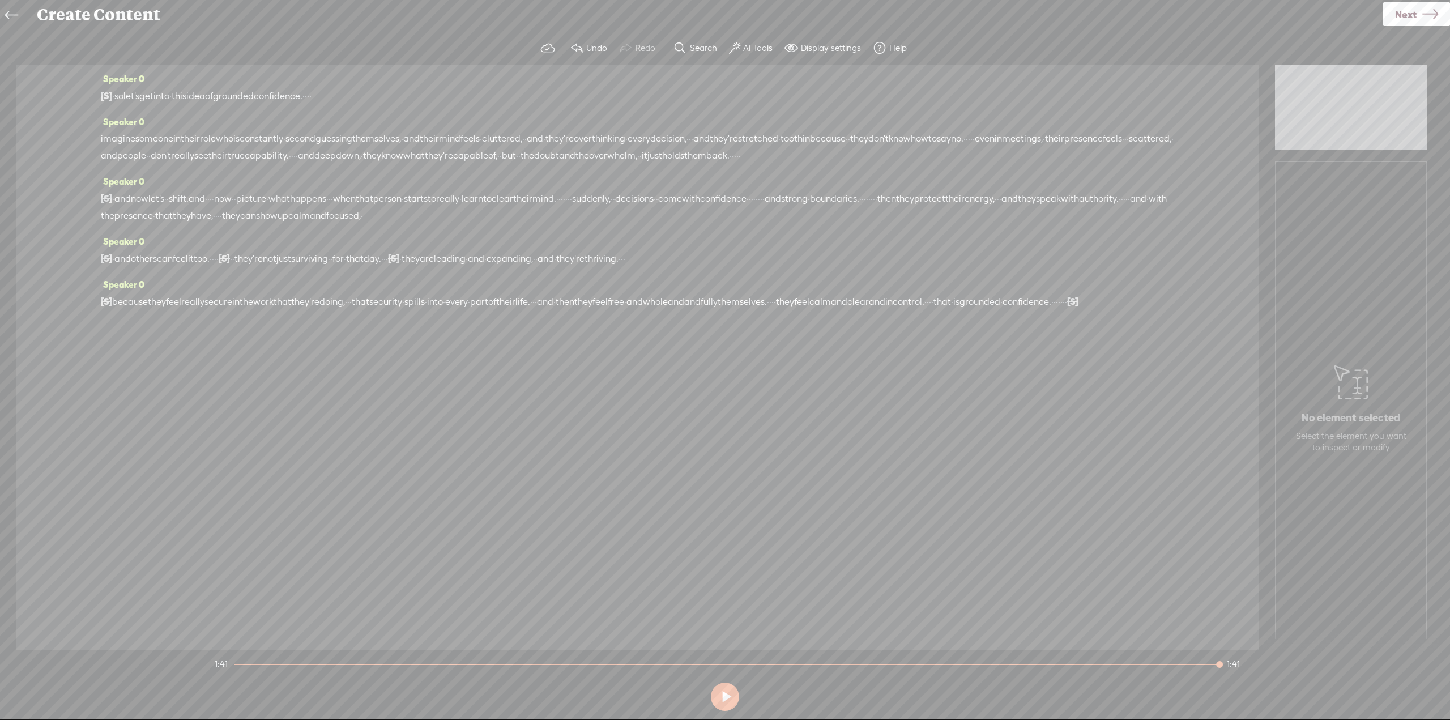
click at [306, 310] on div "[S] · and · because they feel really secure · · in the work that they're doing,…" at bounding box center [637, 302] width 1073 height 18
click at [234, 306] on span "Delete" at bounding box center [227, 307] width 27 height 11
click at [1002, 310] on span "confidence." at bounding box center [1026, 301] width 49 height 17
click at [249, 314] on span at bounding box center [242, 307] width 17 height 20
click at [1401, 16] on span "Next" at bounding box center [1406, 14] width 22 height 29
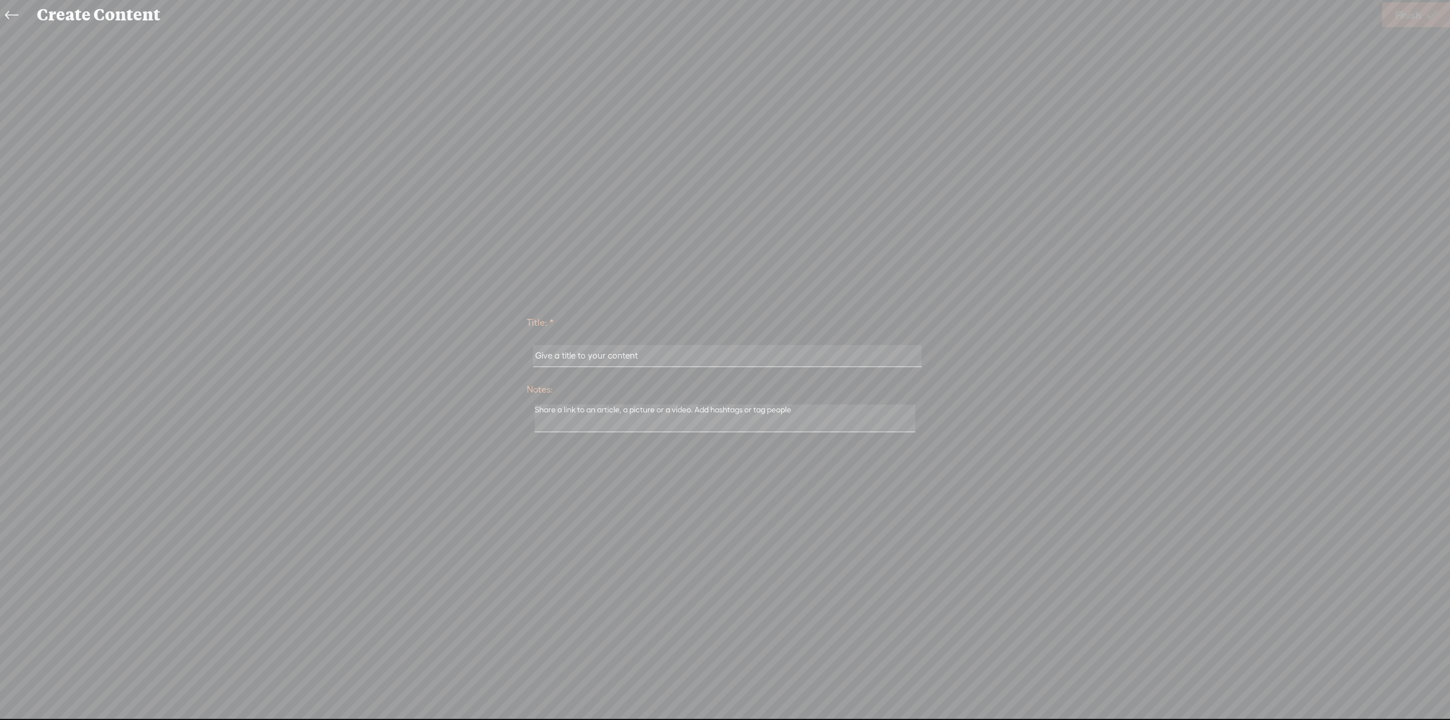
click at [652, 361] on input "text" at bounding box center [727, 356] width 388 height 22
drag, startPoint x: 640, startPoint y: 352, endPoint x: 582, endPoint y: 350, distance: 58.4
click at [582, 350] on input "text" at bounding box center [727, 356] width 388 height 22
type input "grounded confidence"
click at [1386, 13] on link "Finish" at bounding box center [1416, 14] width 68 height 25
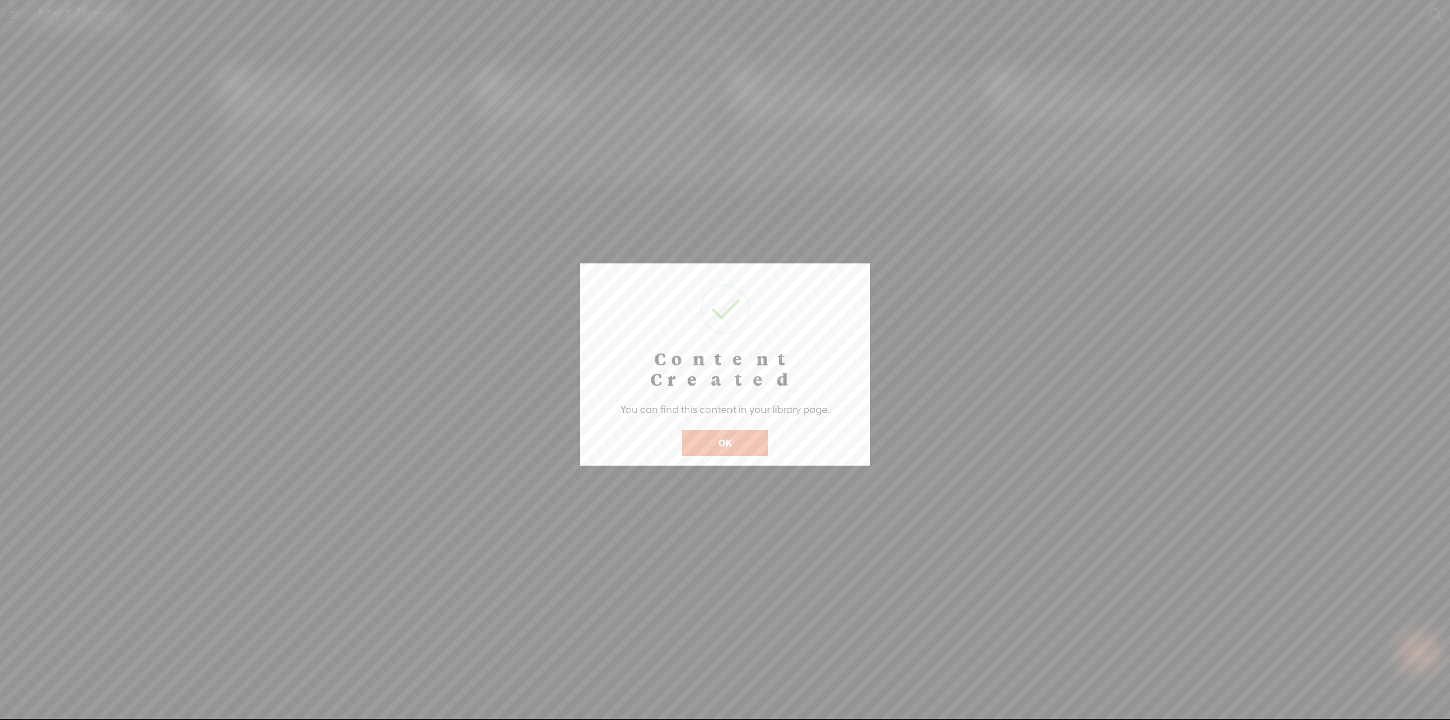
click at [753, 430] on button "OK" at bounding box center [725, 443] width 86 height 26
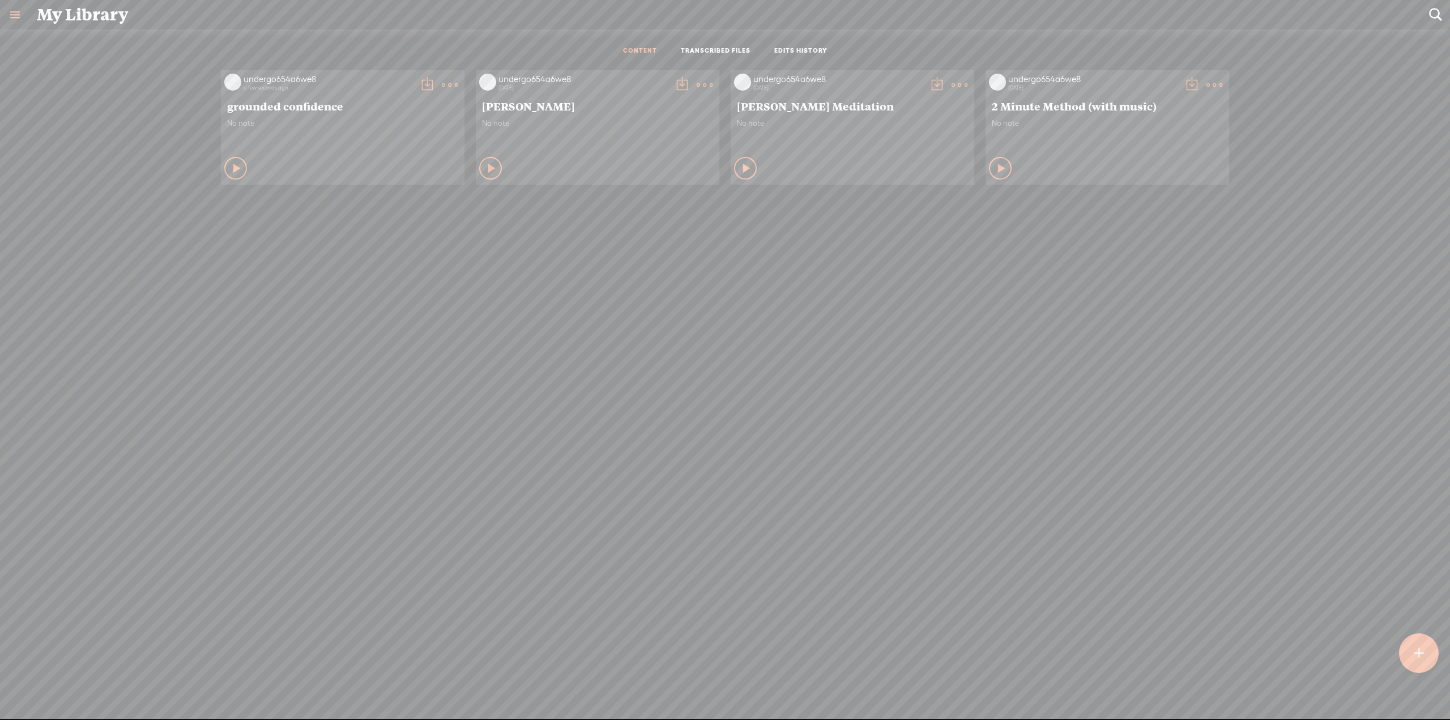
click at [446, 83] on t at bounding box center [450, 85] width 16 height 16
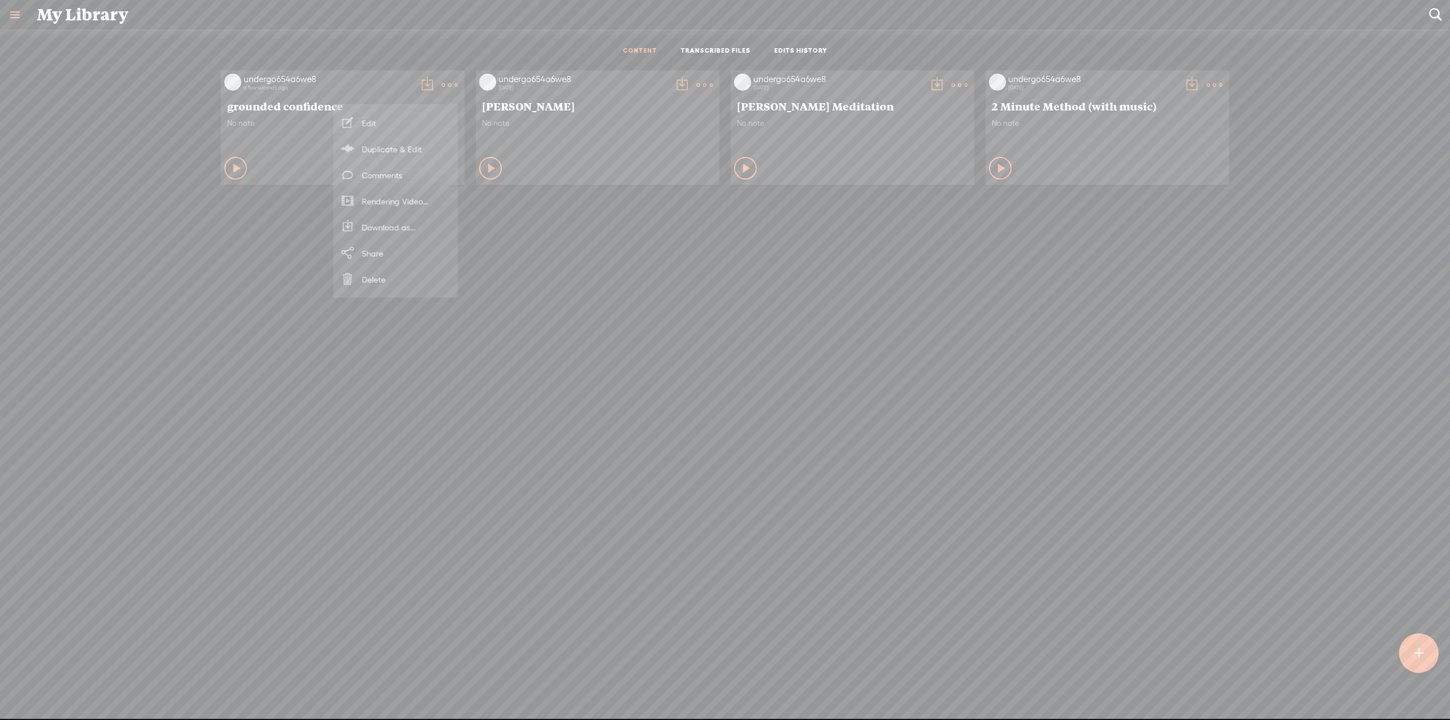
click at [400, 227] on link "Download as..." at bounding box center [395, 227] width 113 height 26
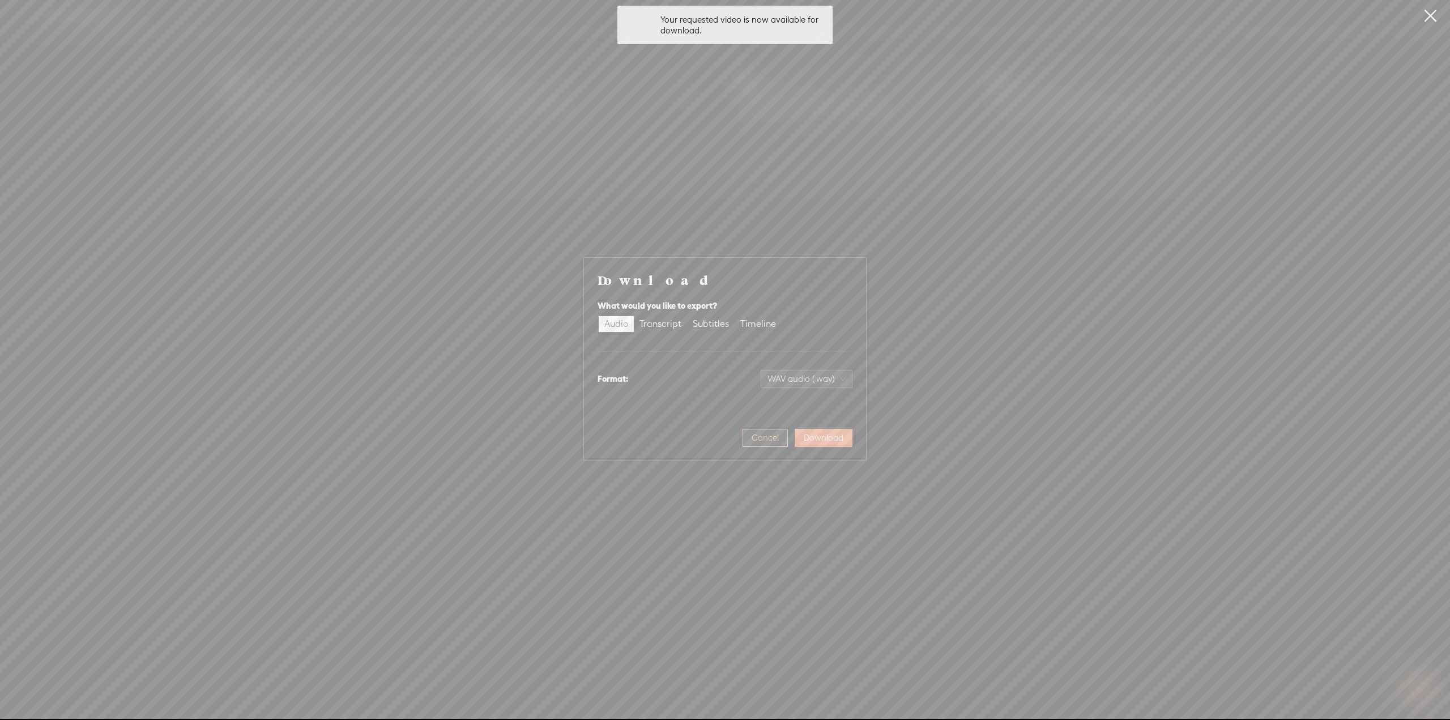
click at [776, 436] on span "Cancel" at bounding box center [765, 437] width 27 height 11
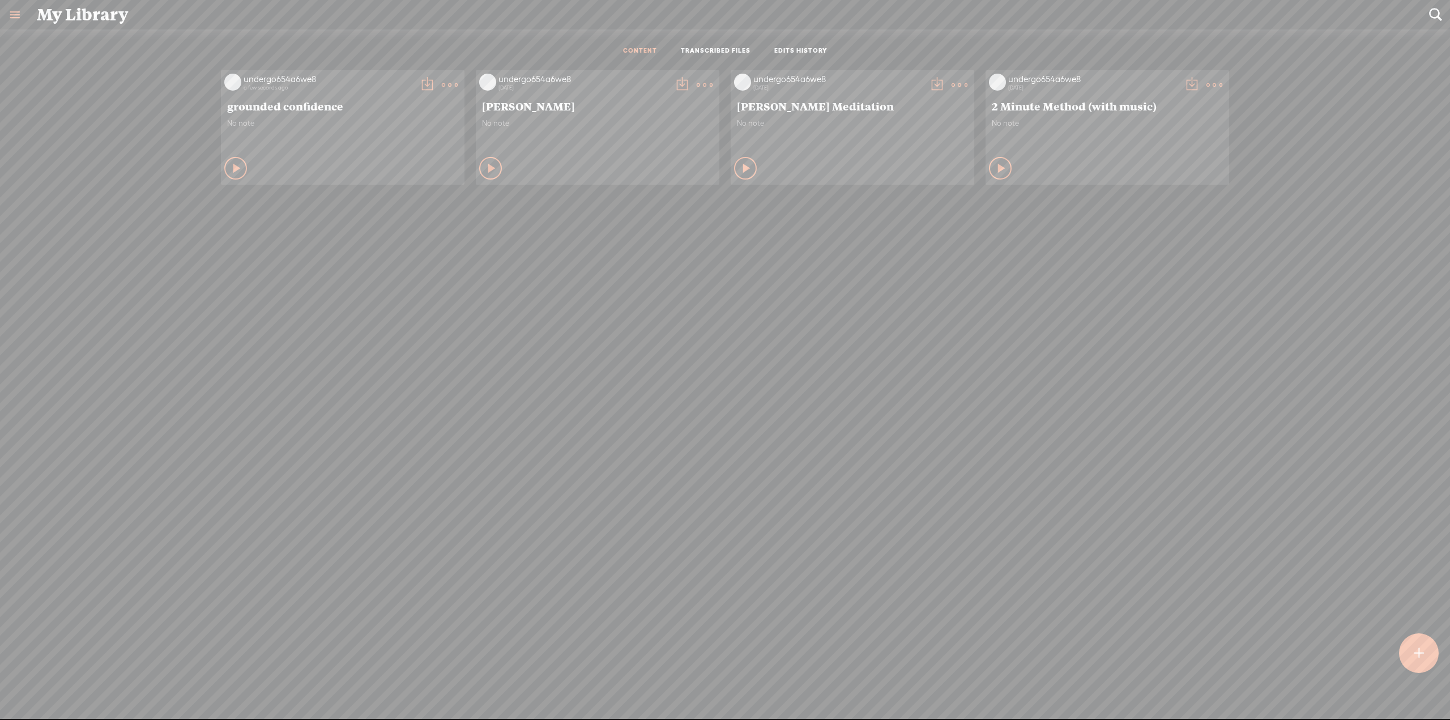
click at [442, 85] on t at bounding box center [450, 85] width 16 height 16
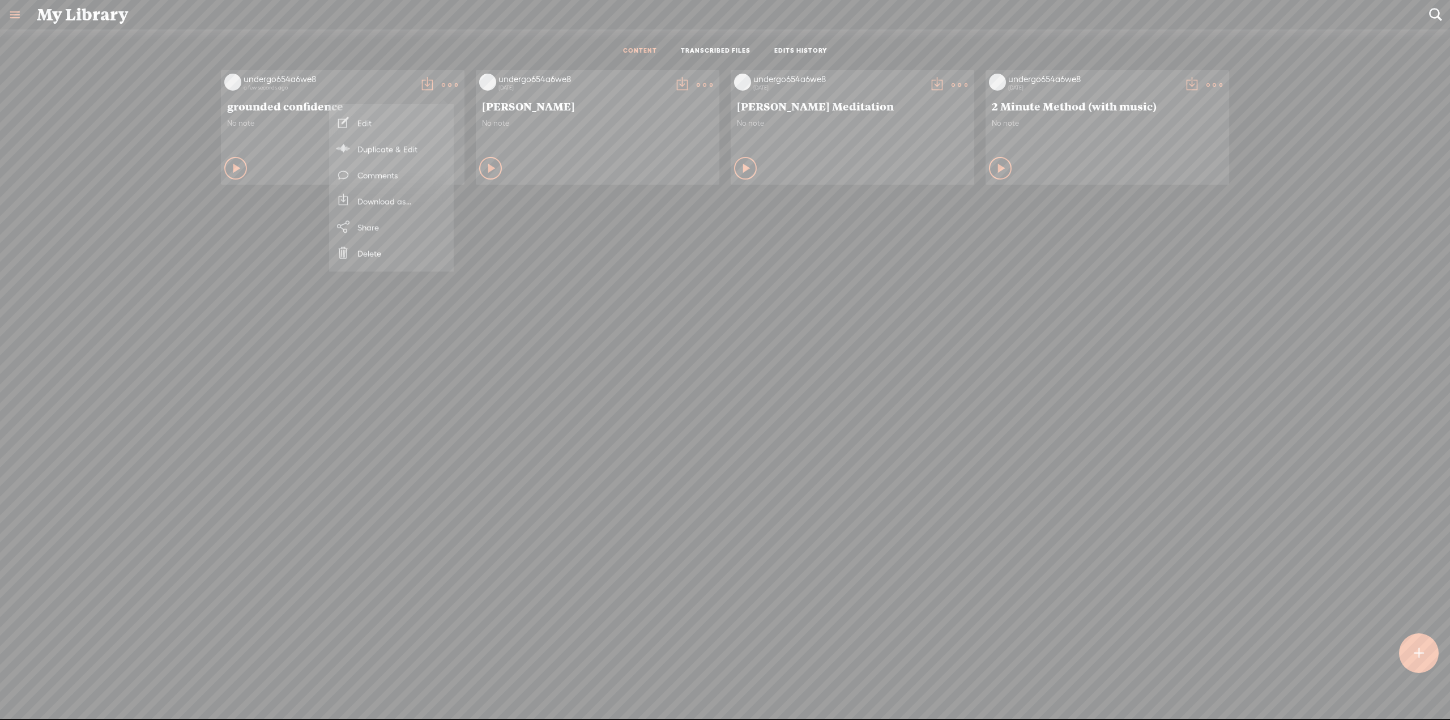
click at [396, 200] on link "Download as..." at bounding box center [391, 201] width 113 height 26
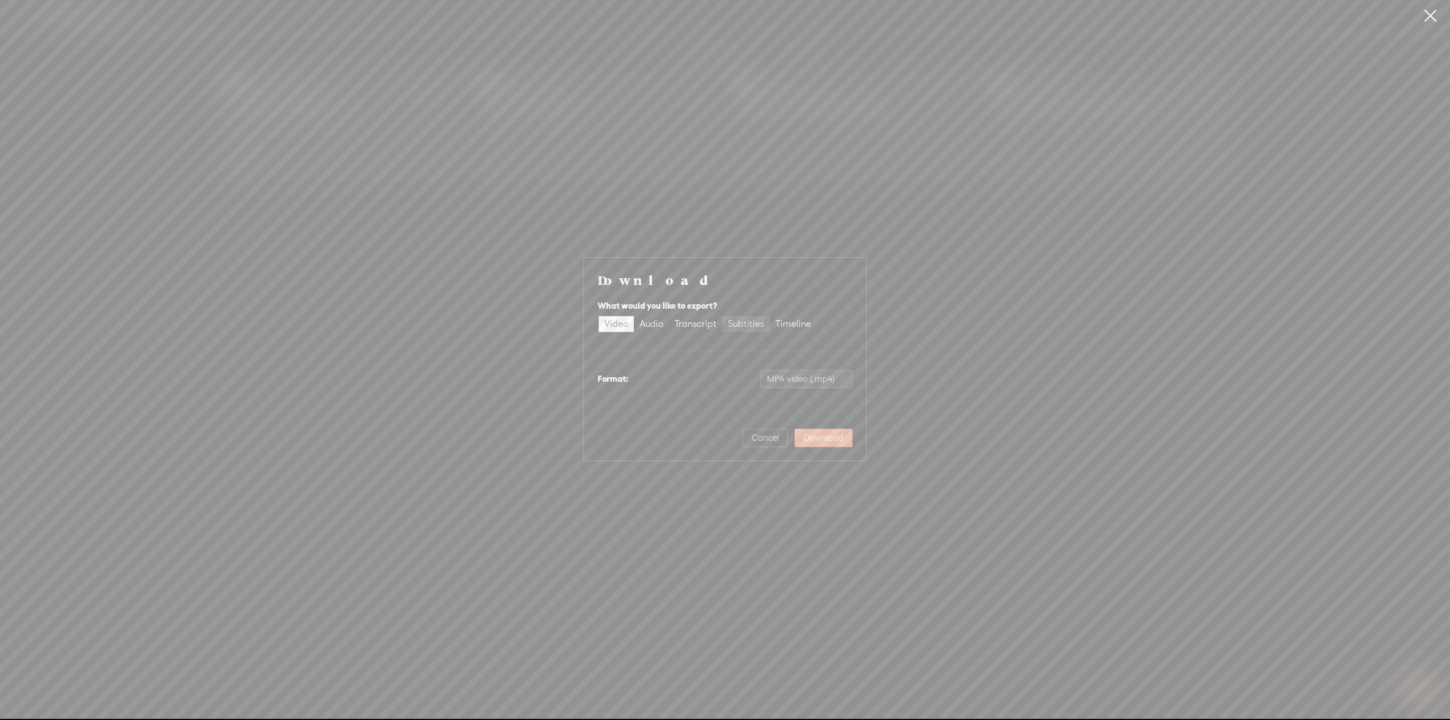
click at [746, 325] on div "Subtitles" at bounding box center [746, 324] width 36 height 16
click at [722, 316] on input "Subtitles" at bounding box center [722, 316] width 0 height 0
click at [620, 315] on div "Video" at bounding box center [616, 313] width 24 height 16
click at [599, 305] on input "Video" at bounding box center [599, 305] width 0 height 0
click at [803, 436] on button "Download" at bounding box center [824, 438] width 58 height 18
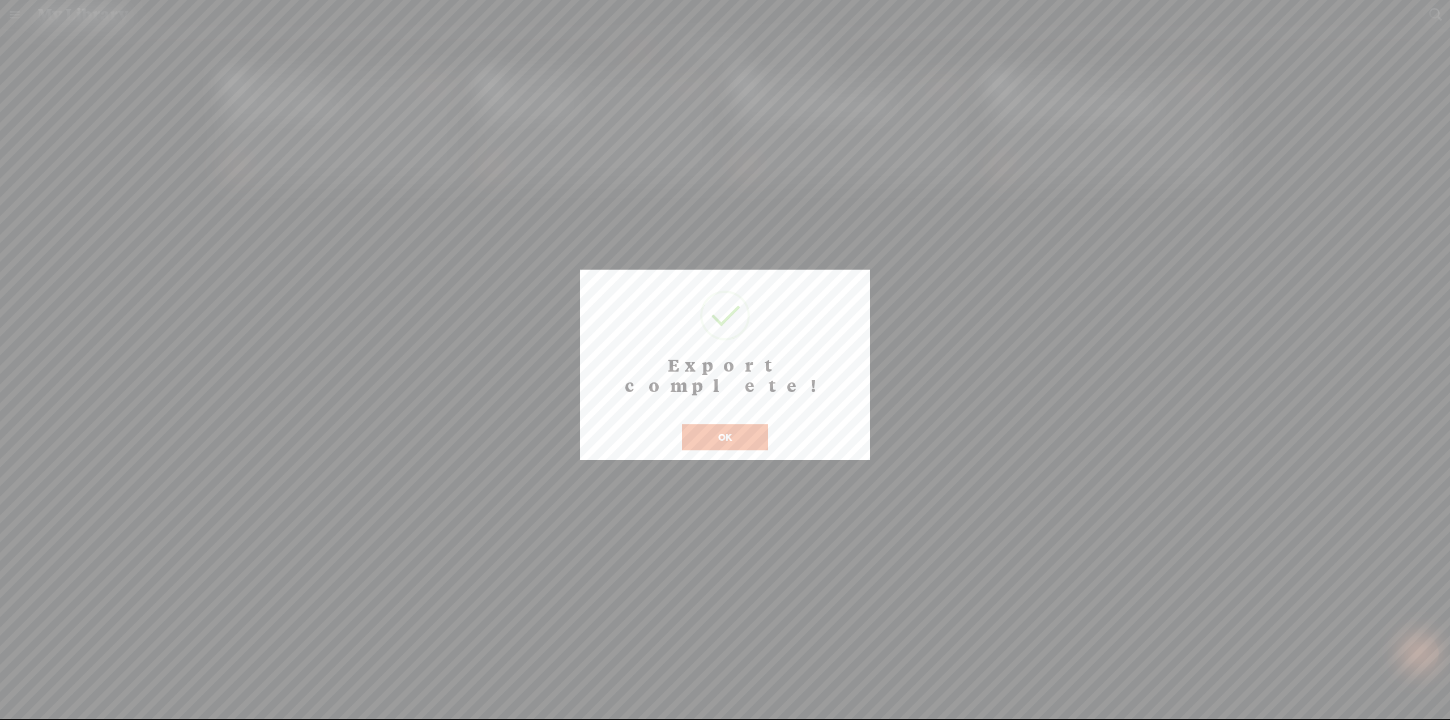
click at [732, 424] on button "OK" at bounding box center [725, 437] width 86 height 26
